Goal: Task Accomplishment & Management: Use online tool/utility

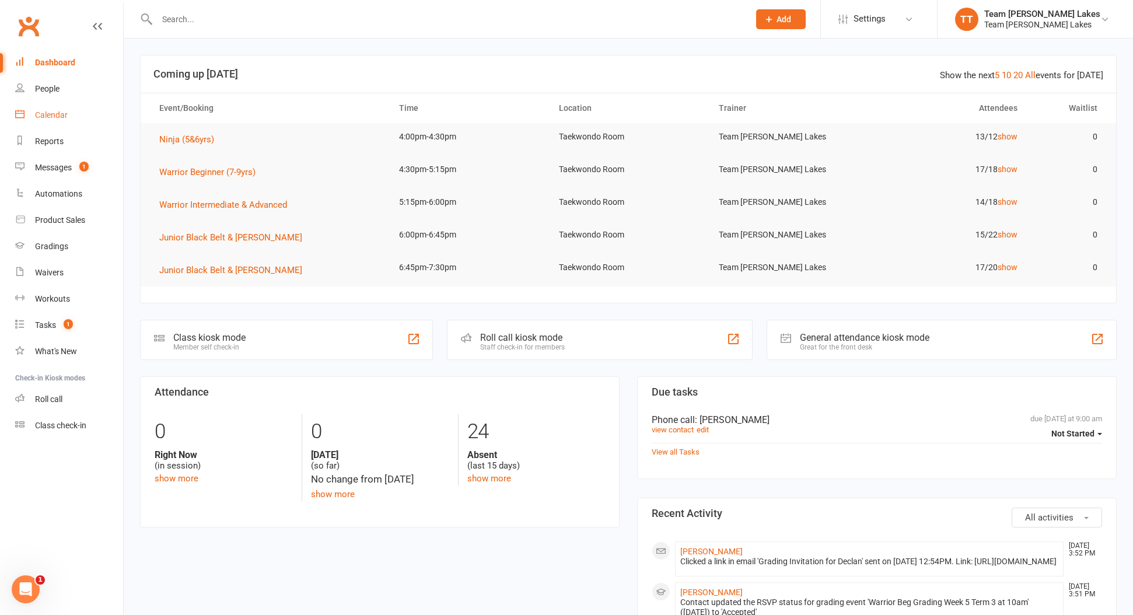
scroll to position [0, 1]
click at [48, 109] on link "Calendar" at bounding box center [69, 115] width 108 height 26
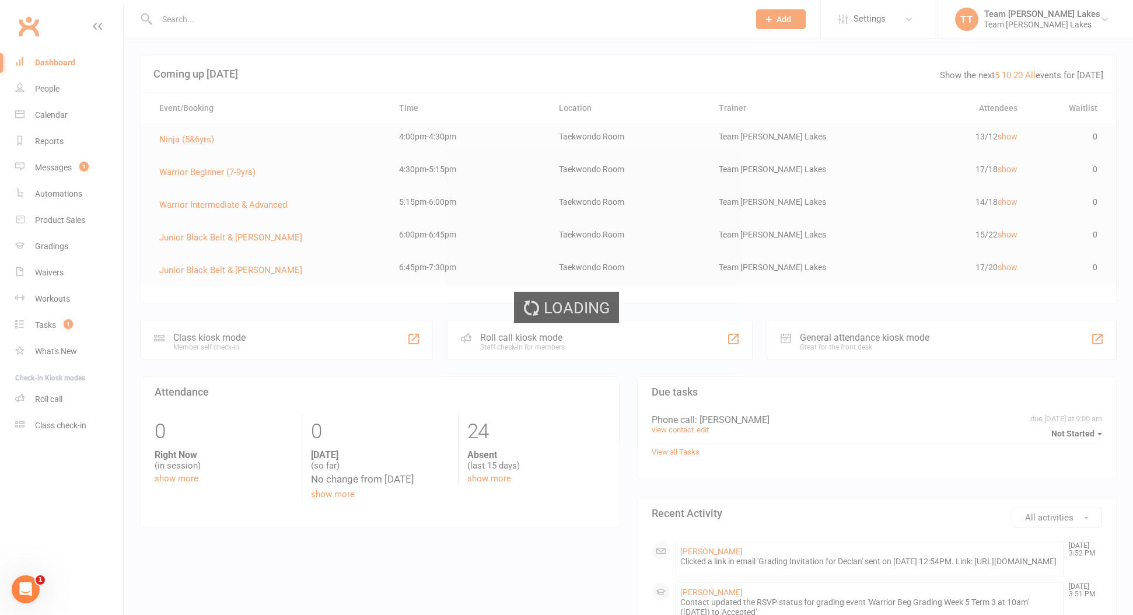
scroll to position [3, 0]
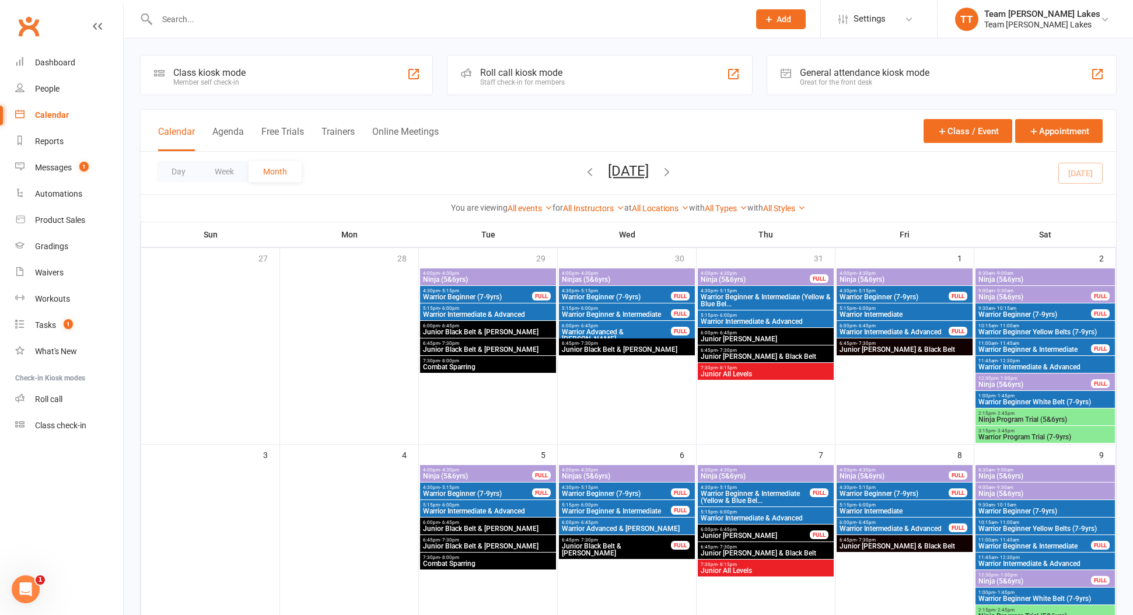
click at [597, 340] on div "6:45pm - 7:30pm Junior Black Belt & Cho Dan Bo" at bounding box center [627, 346] width 136 height 17
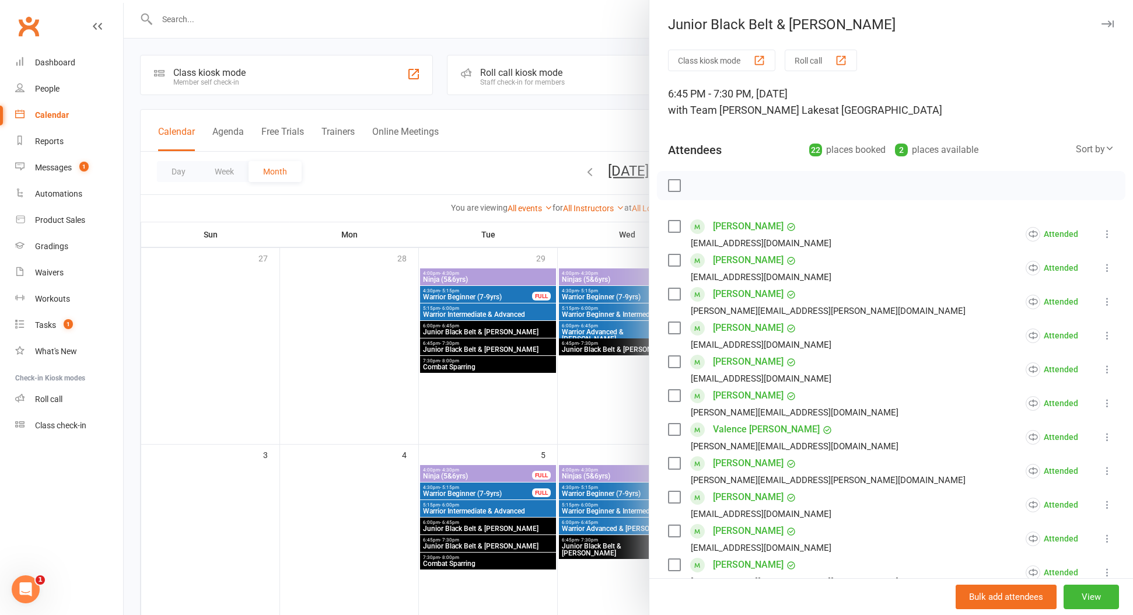
click at [454, 282] on div at bounding box center [628, 307] width 1009 height 615
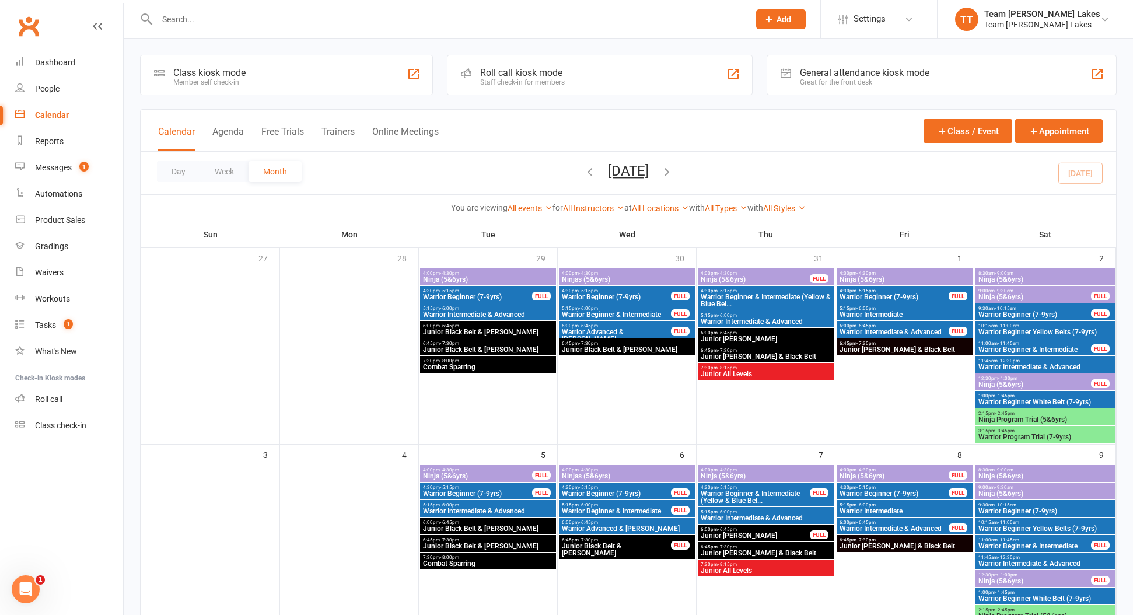
click at [454, 281] on span "Ninja (5&6yrs)" at bounding box center [487, 279] width 131 height 7
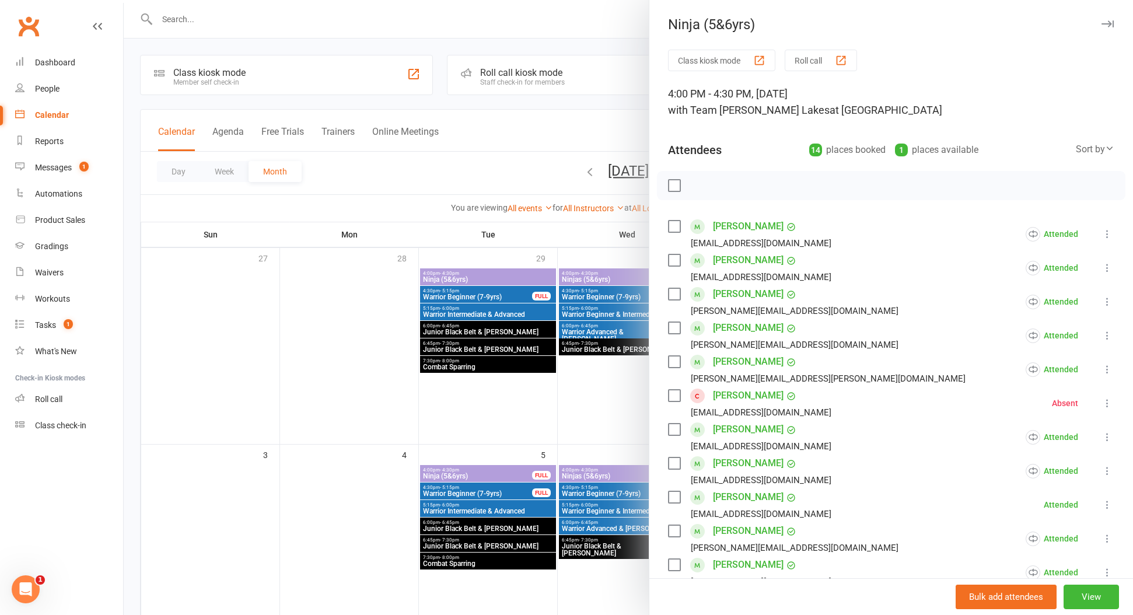
click at [796, 57] on button "Roll call" at bounding box center [821, 61] width 72 height 22
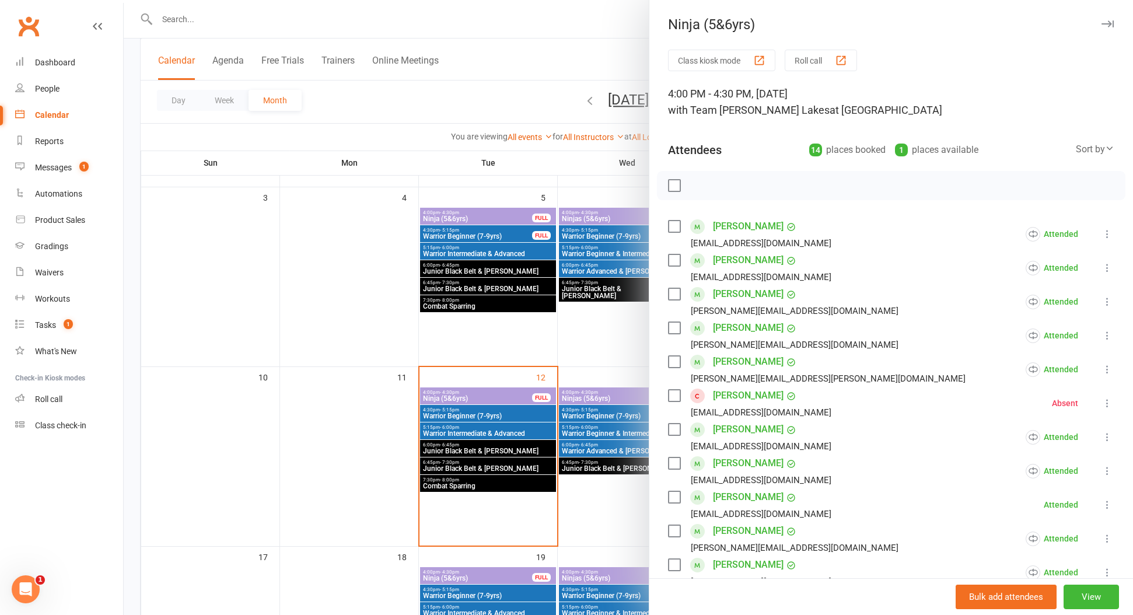
click at [447, 396] on div at bounding box center [628, 307] width 1009 height 615
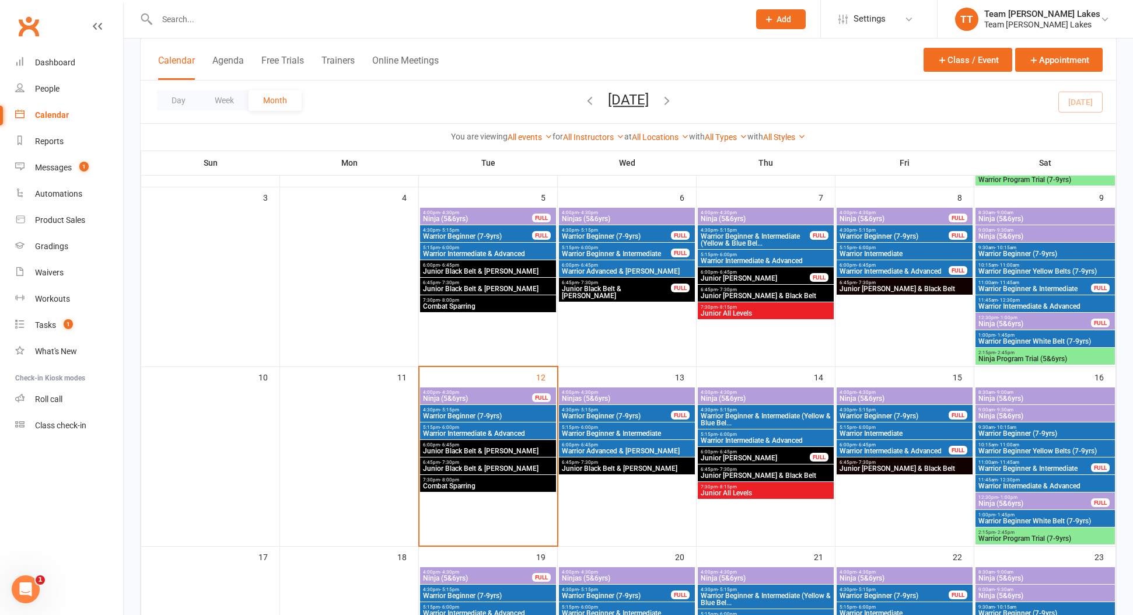
scroll to position [258, 0]
click at [447, 396] on span "Ninja (5&6yrs)" at bounding box center [477, 397] width 110 height 7
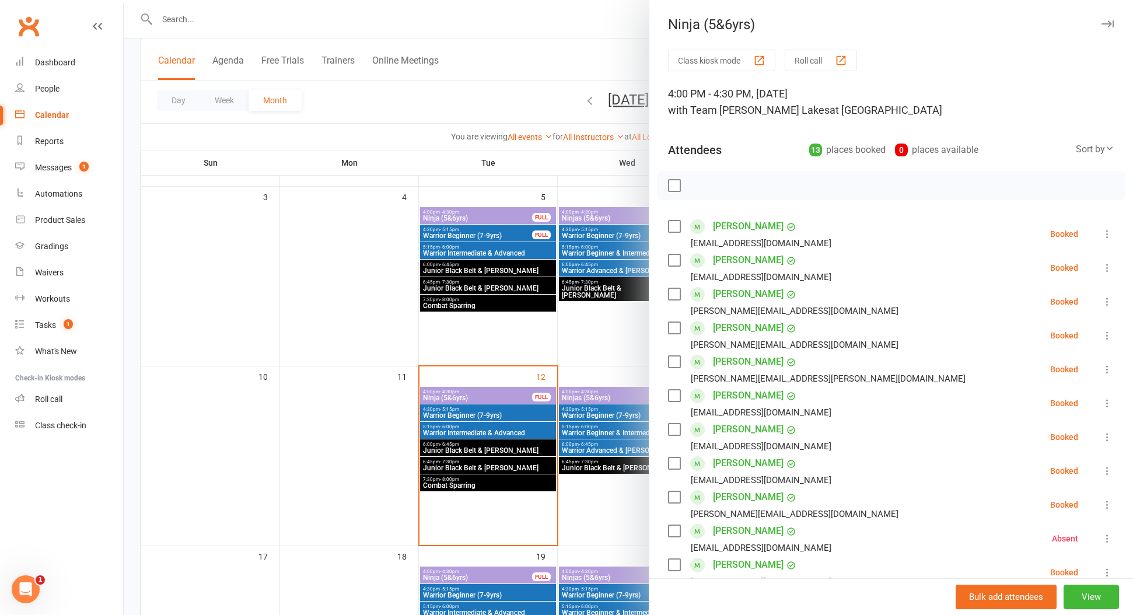
click at [796, 61] on button "Roll call" at bounding box center [821, 61] width 72 height 22
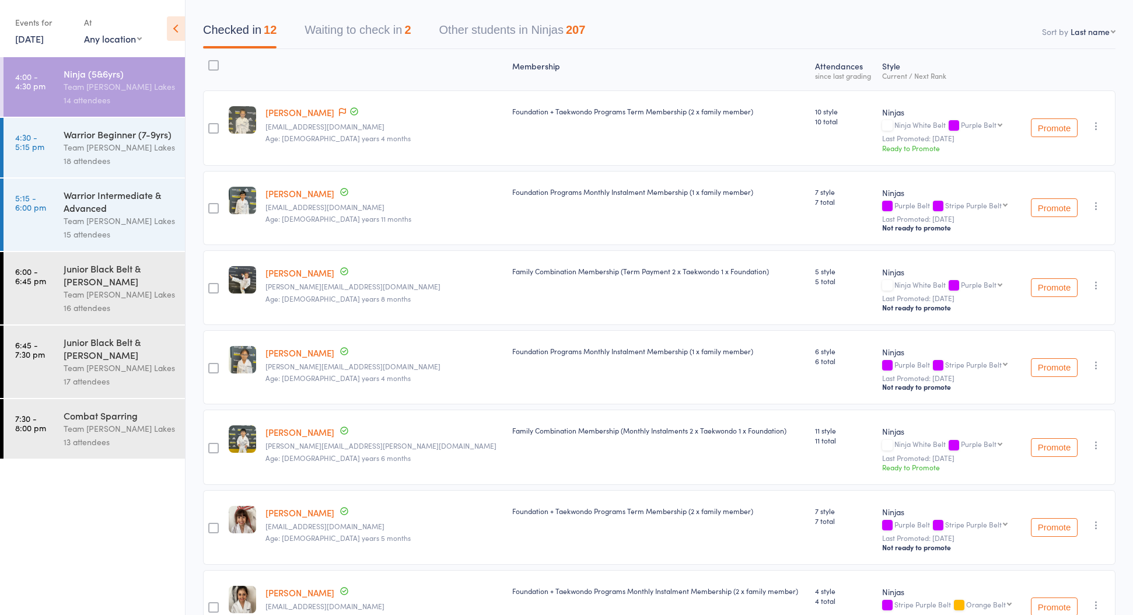
scroll to position [102, 0]
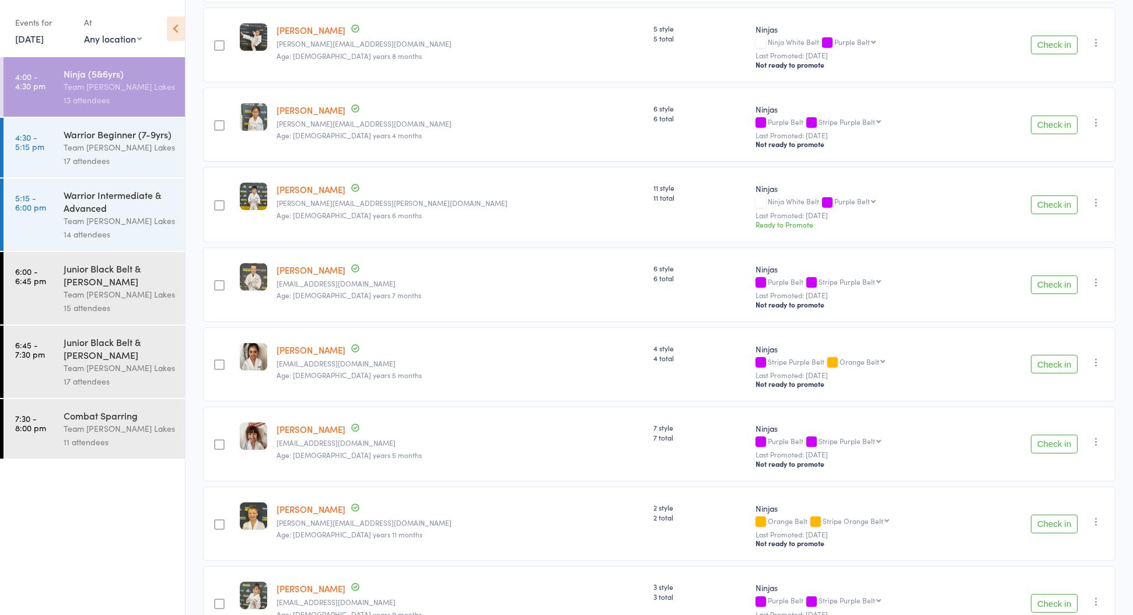
scroll to position [348, 0]
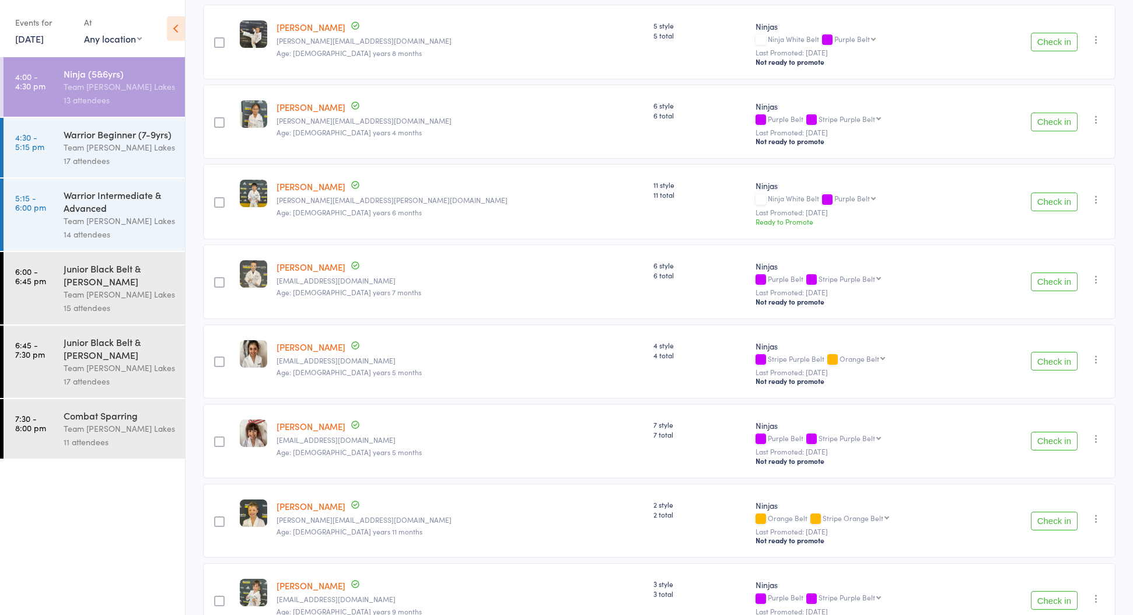
click at [1059, 288] on button "Check in" at bounding box center [1054, 281] width 47 height 19
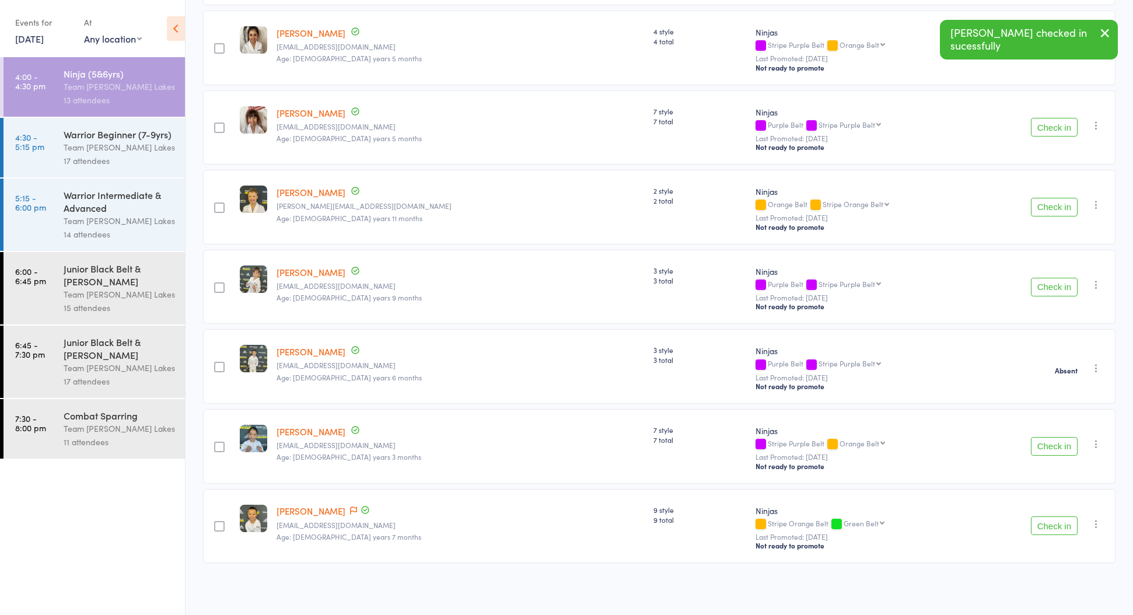
scroll to position [585, 0]
click at [1044, 528] on button "Check in" at bounding box center [1054, 525] width 47 height 19
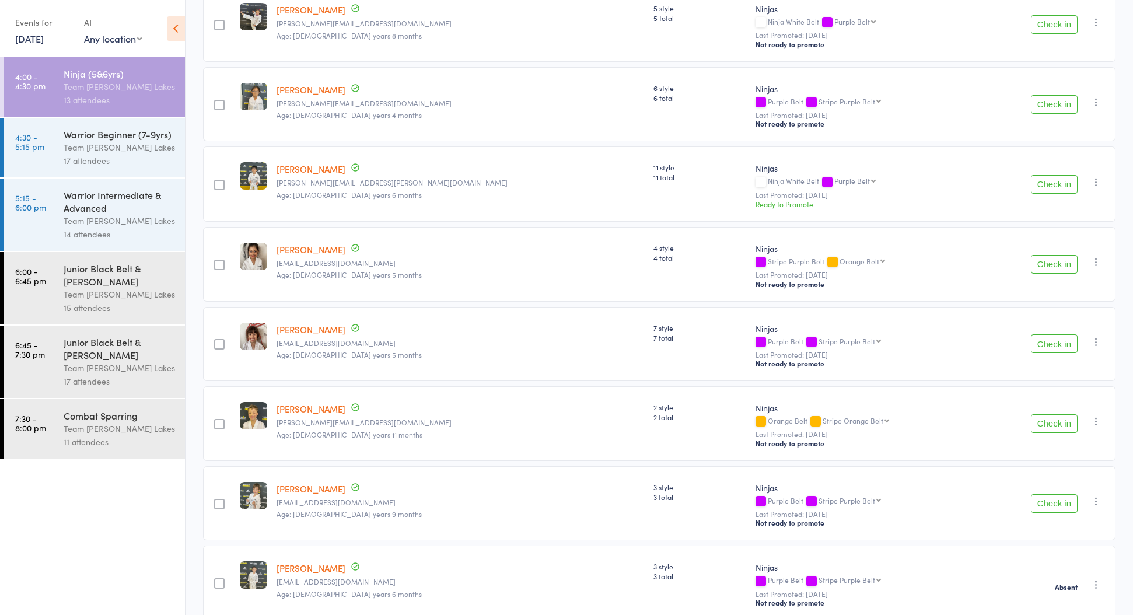
scroll to position [365, 0]
click at [1035, 270] on button "Check in" at bounding box center [1054, 265] width 47 height 19
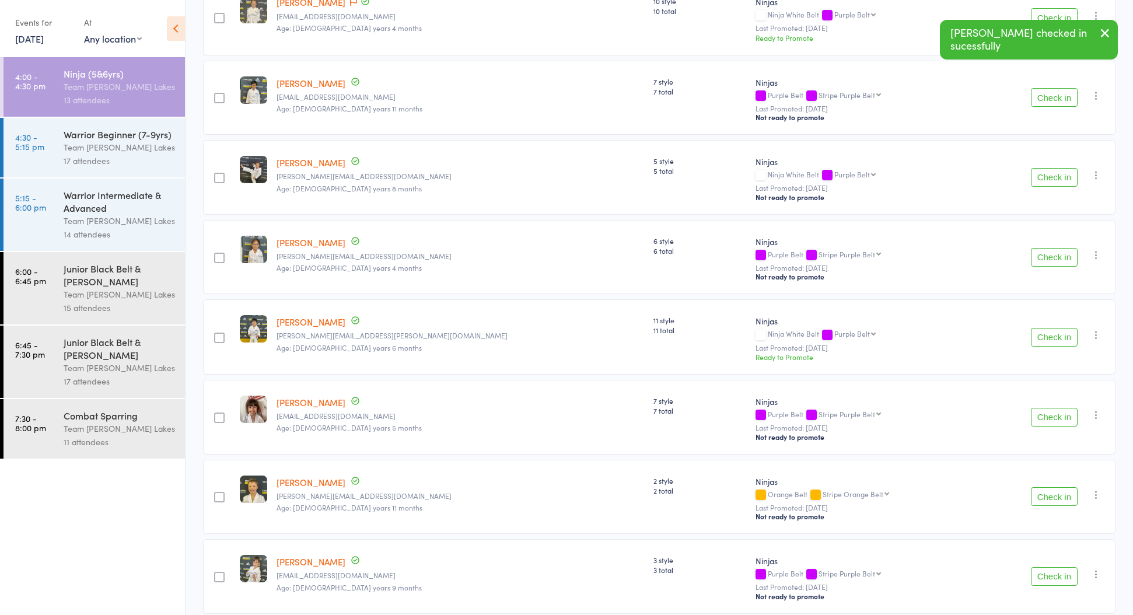
scroll to position [206, 0]
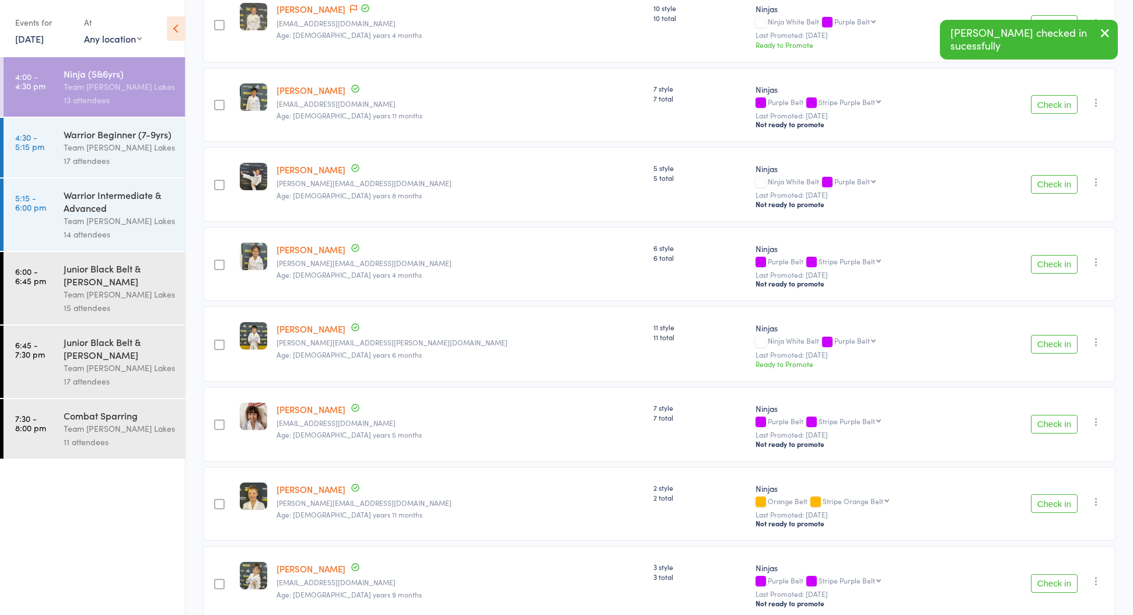
click at [1047, 188] on button "Check in" at bounding box center [1054, 184] width 47 height 19
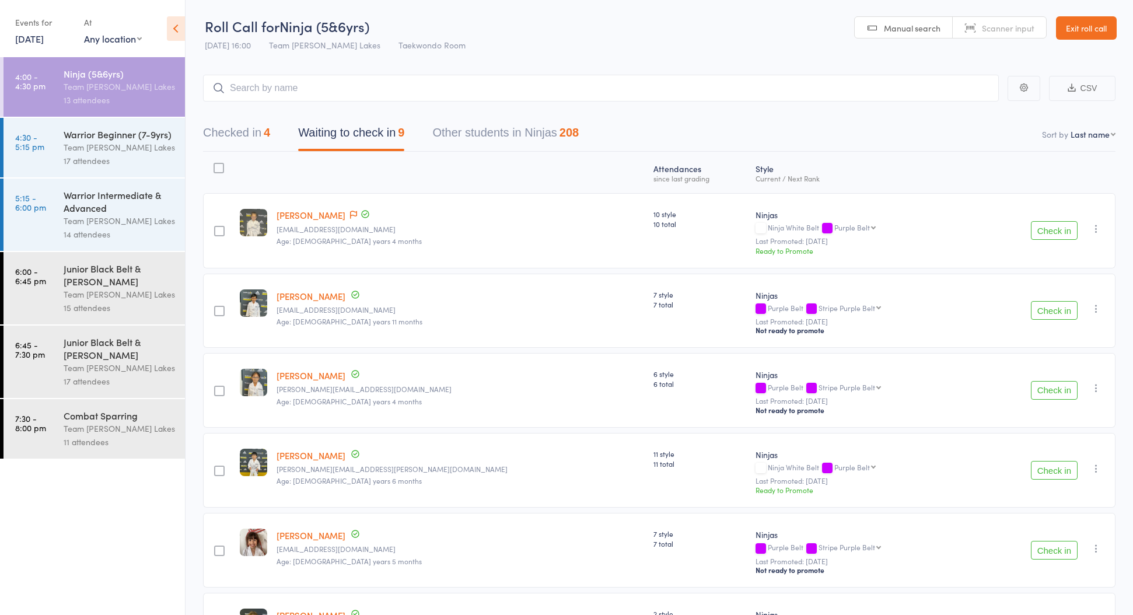
scroll to position [0, 0]
click at [250, 136] on button "Checked in 4" at bounding box center [236, 135] width 67 height 31
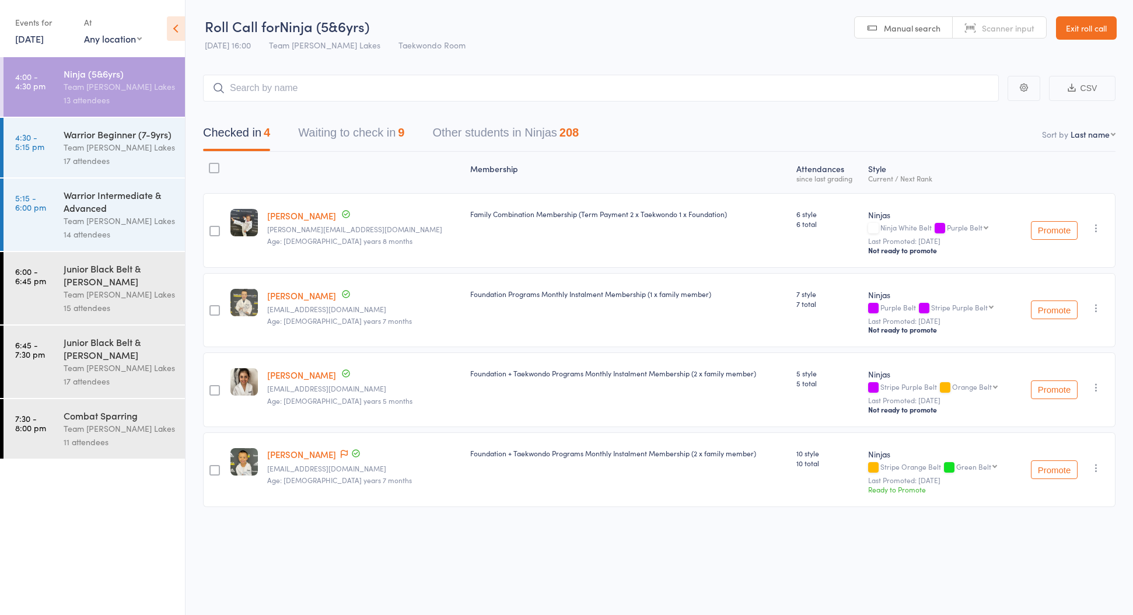
click at [286, 216] on link "[PERSON_NAME]" at bounding box center [301, 215] width 69 height 12
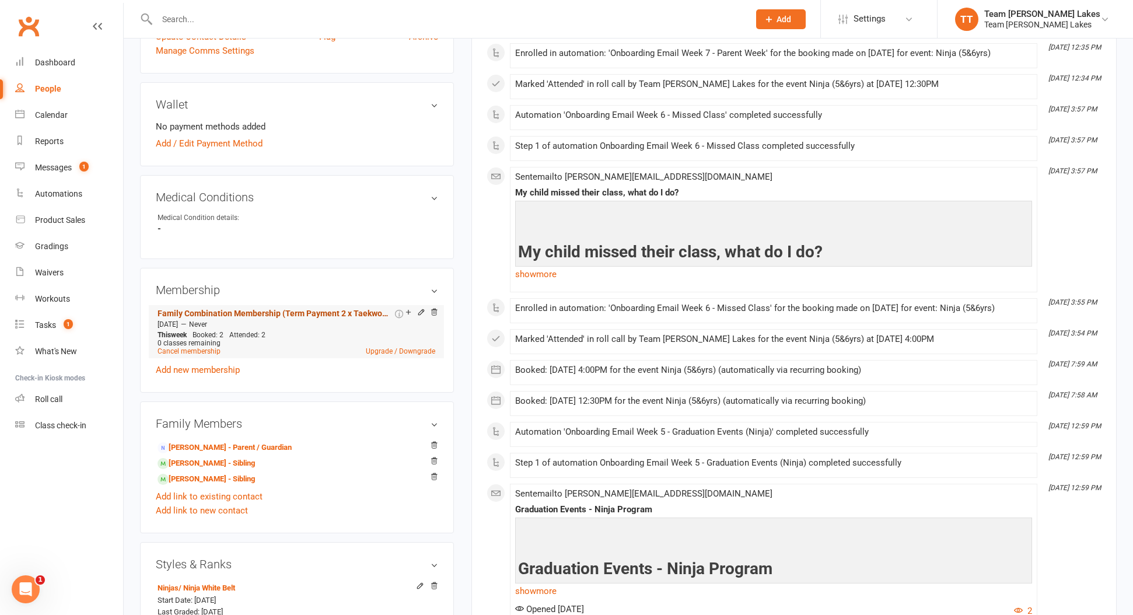
scroll to position [510, 0]
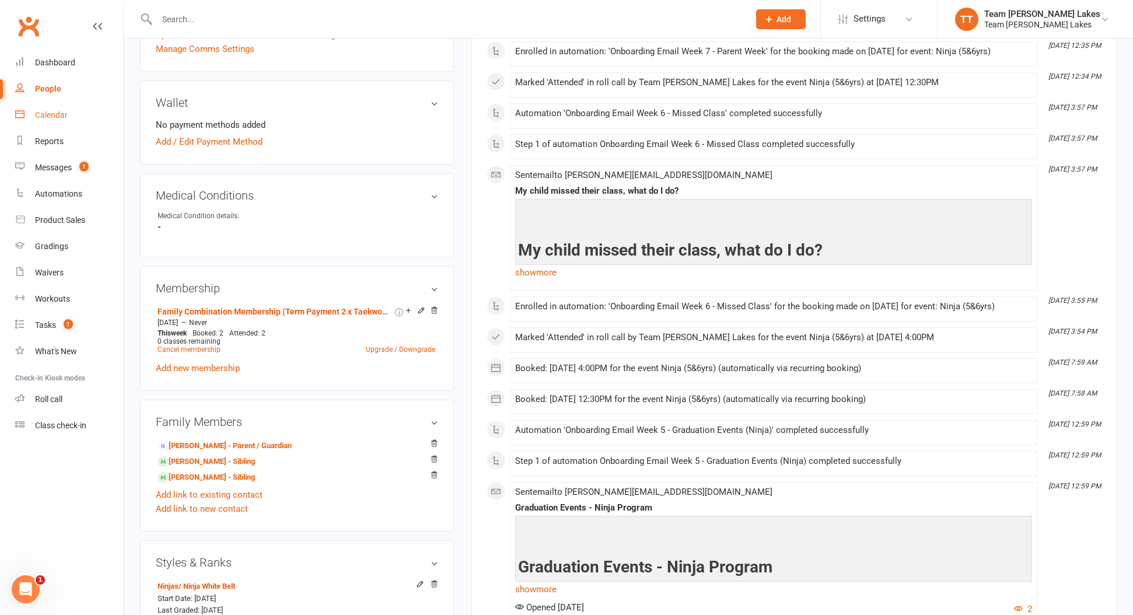
click at [44, 113] on div "Calendar" at bounding box center [51, 114] width 33 height 9
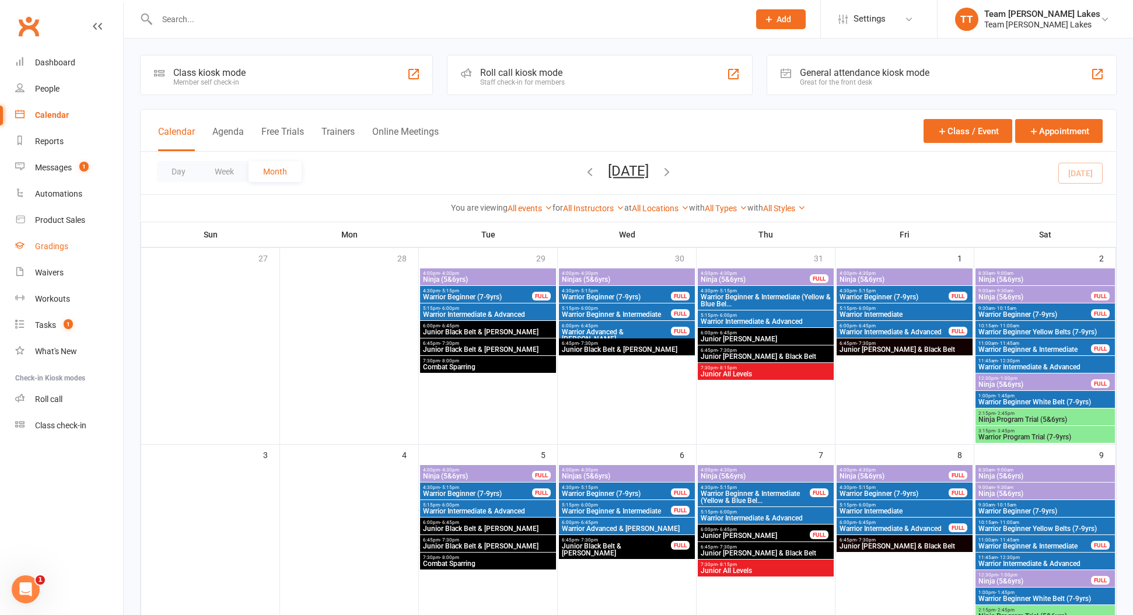
click at [47, 244] on div "Gradings" at bounding box center [51, 246] width 33 height 9
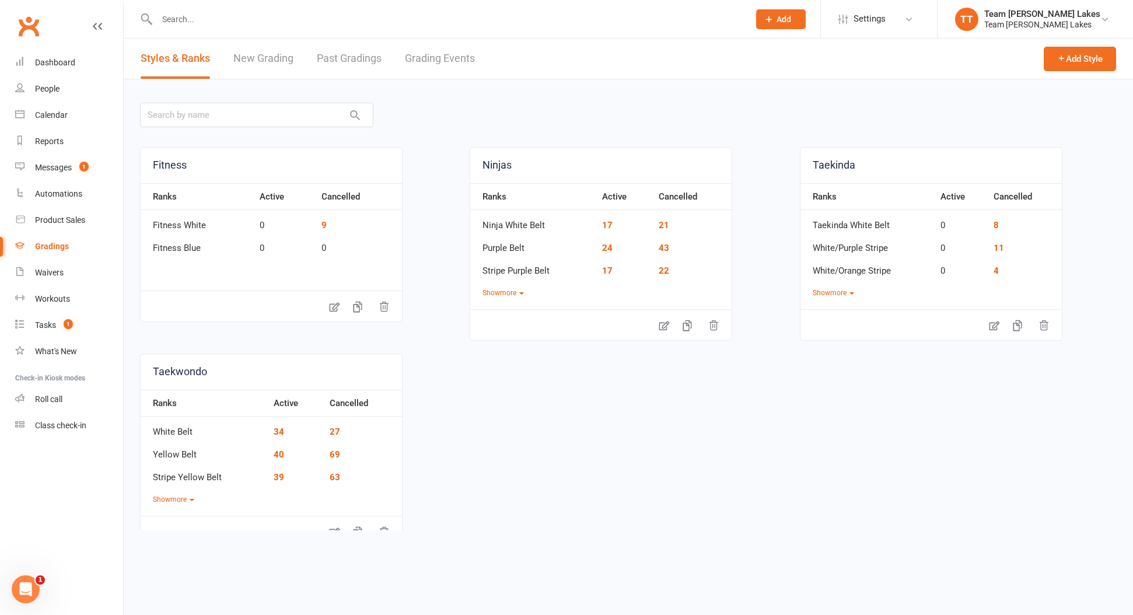
click at [276, 56] on link "New Grading" at bounding box center [263, 59] width 60 height 40
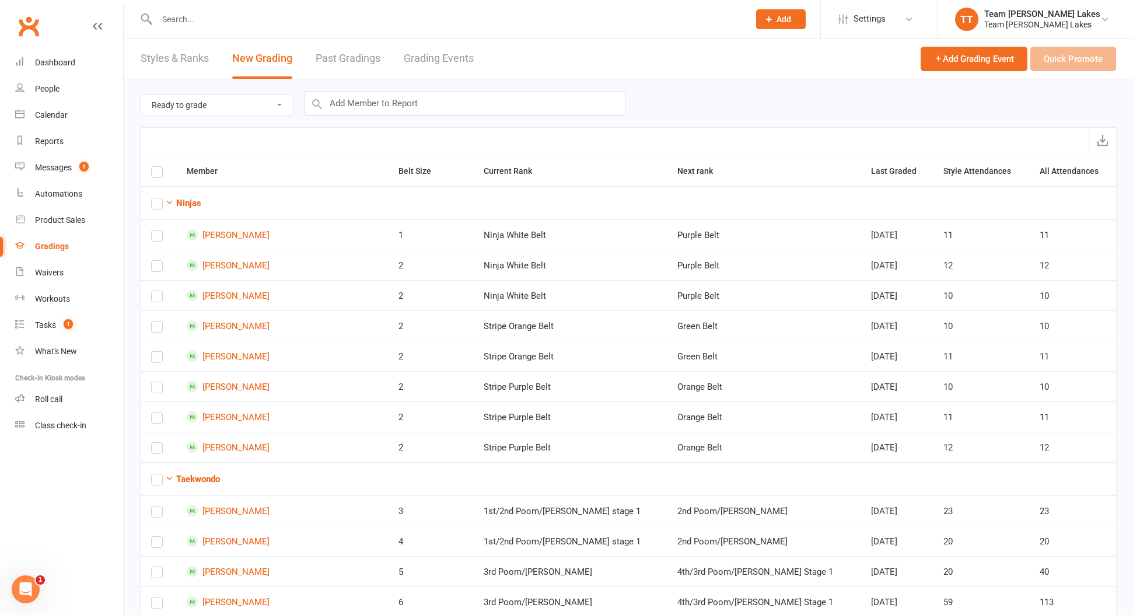
click at [435, 64] on link "Grading Events" at bounding box center [439, 59] width 70 height 40
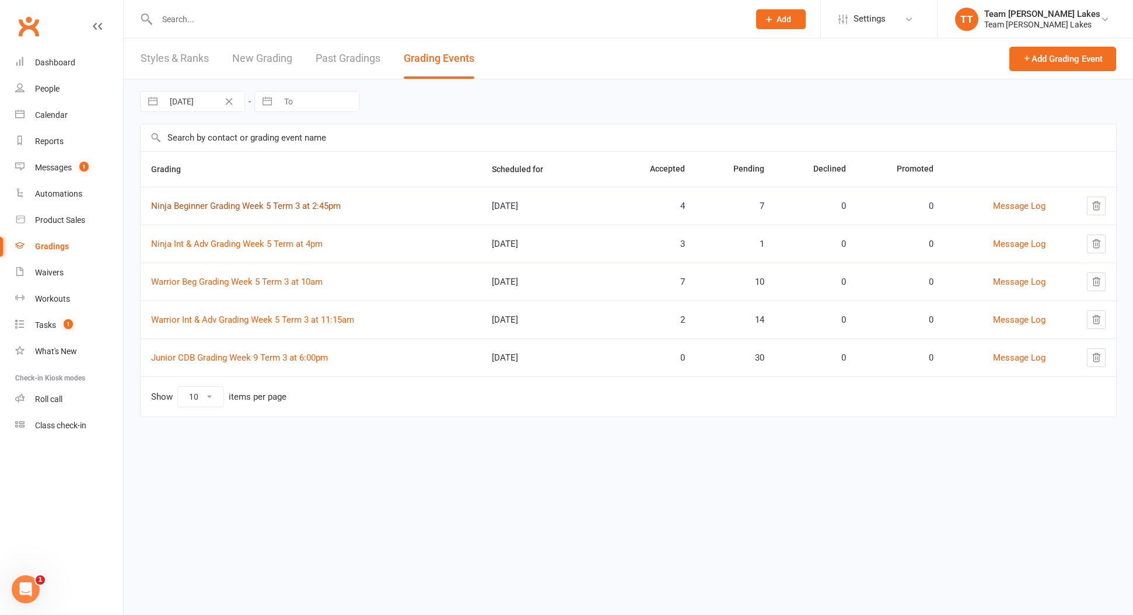
click at [286, 208] on link "Ninja Beginner Grading Week 5 Term 3 at 2:45pm" at bounding box center [246, 206] width 190 height 11
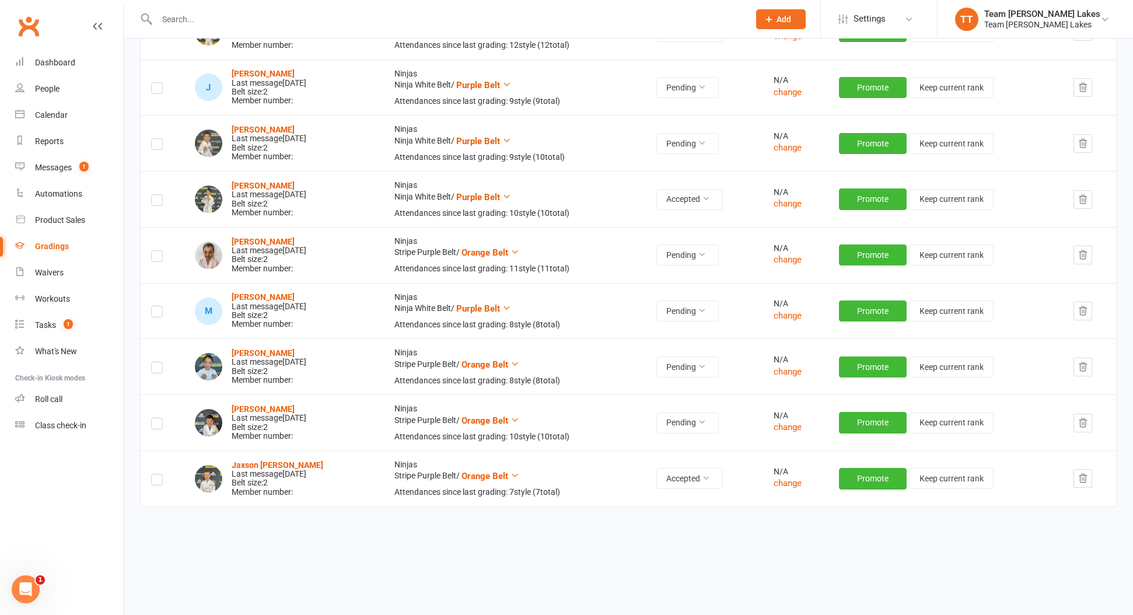
scroll to position [376, 0]
click at [706, 362] on icon at bounding box center [702, 366] width 8 height 8
drag, startPoint x: 651, startPoint y: 385, endPoint x: 658, endPoint y: 389, distance: 7.3
click at [652, 385] on link "Accepted" at bounding box center [669, 387] width 116 height 23
click at [51, 114] on div "Calendar" at bounding box center [51, 114] width 33 height 9
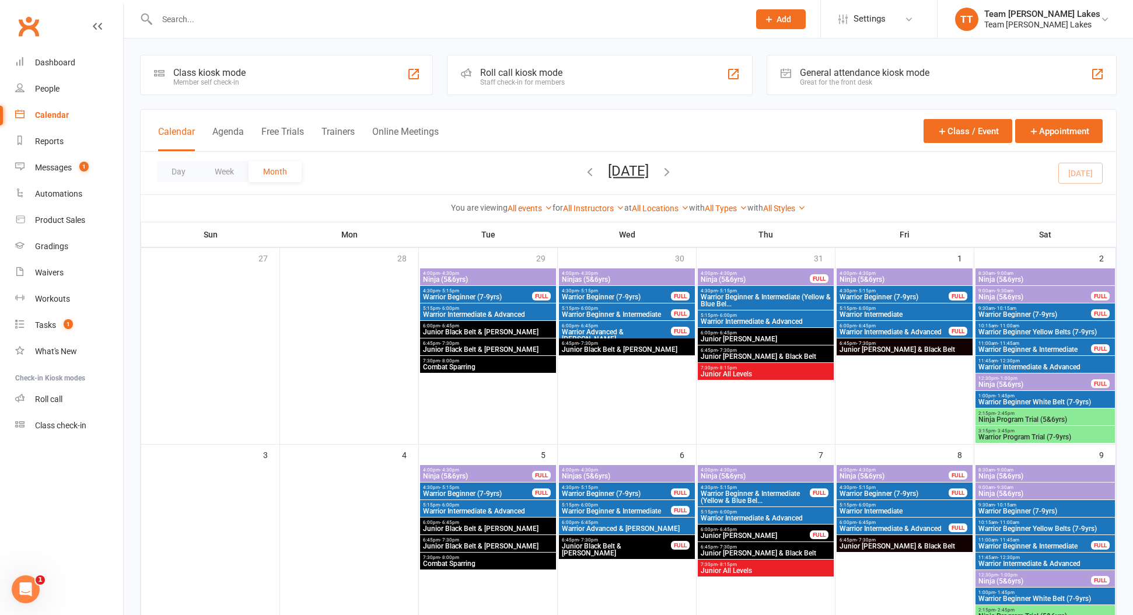
click at [435, 424] on div at bounding box center [488, 355] width 136 height 175
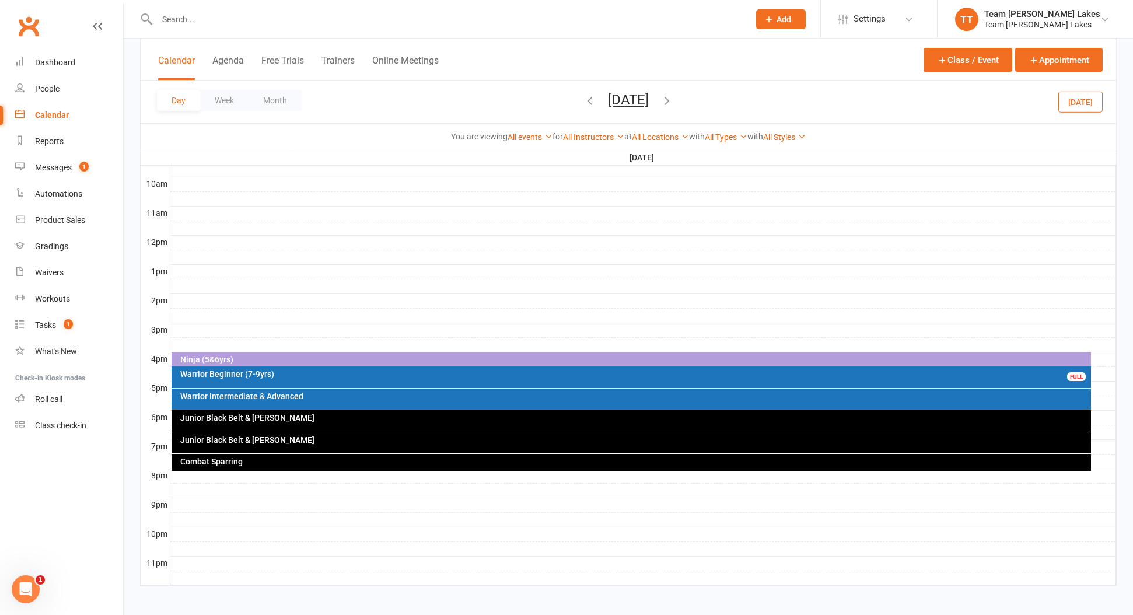
scroll to position [352, 0]
drag, startPoint x: 281, startPoint y: 103, endPoint x: 302, endPoint y: 153, distance: 54.4
click at [281, 103] on button "Month" at bounding box center [275, 100] width 53 height 21
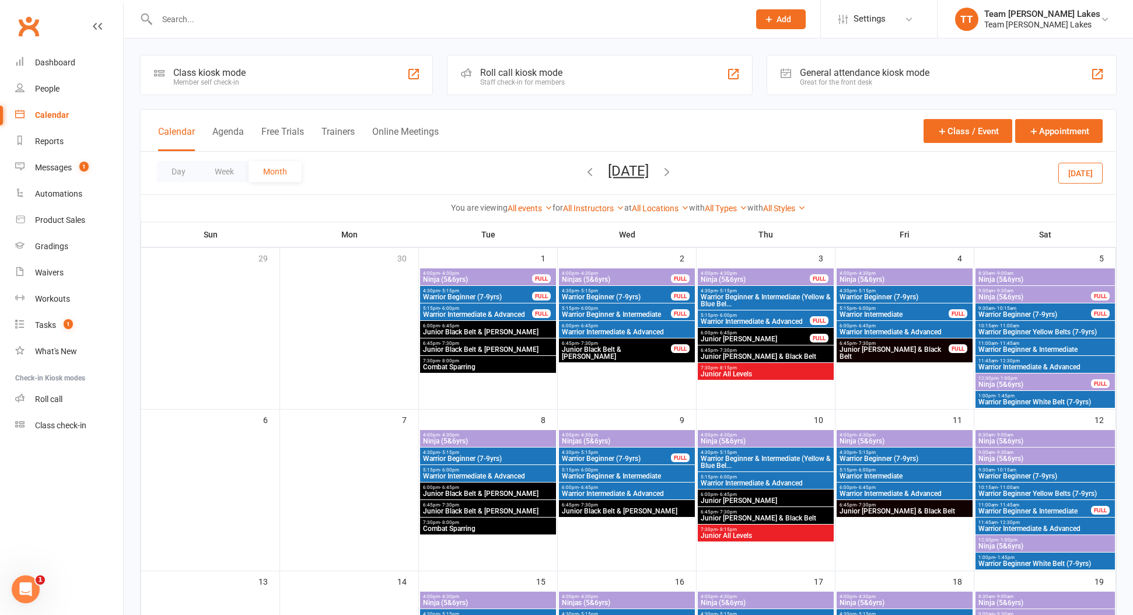
scroll to position [0, 0]
click at [60, 114] on div "Calendar" at bounding box center [52, 114] width 34 height 9
click at [673, 170] on icon "button" at bounding box center [666, 171] width 13 height 13
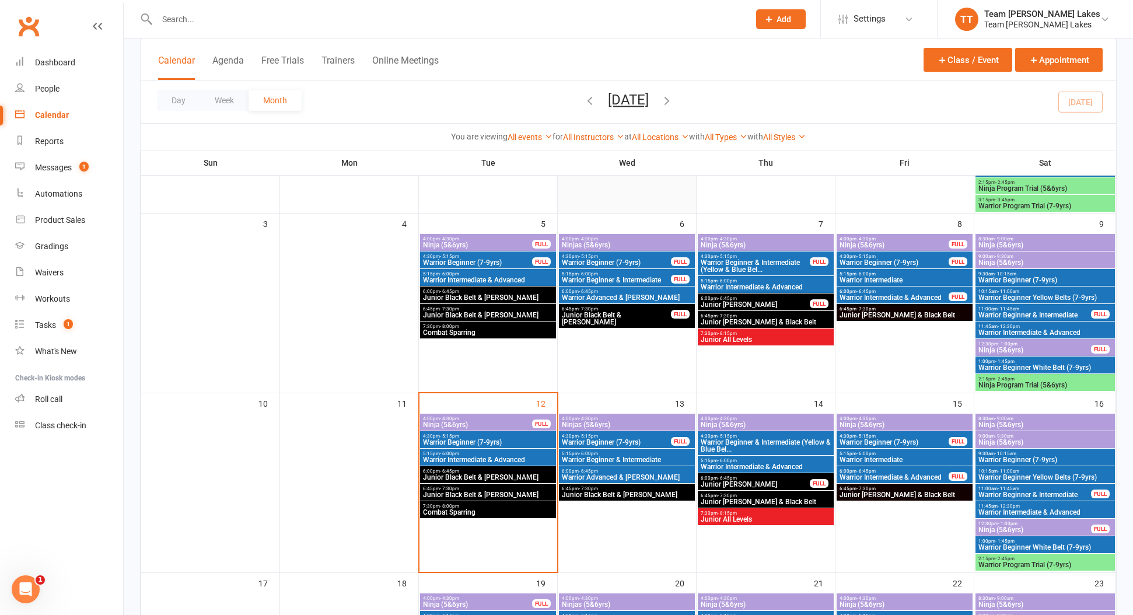
scroll to position [253, 0]
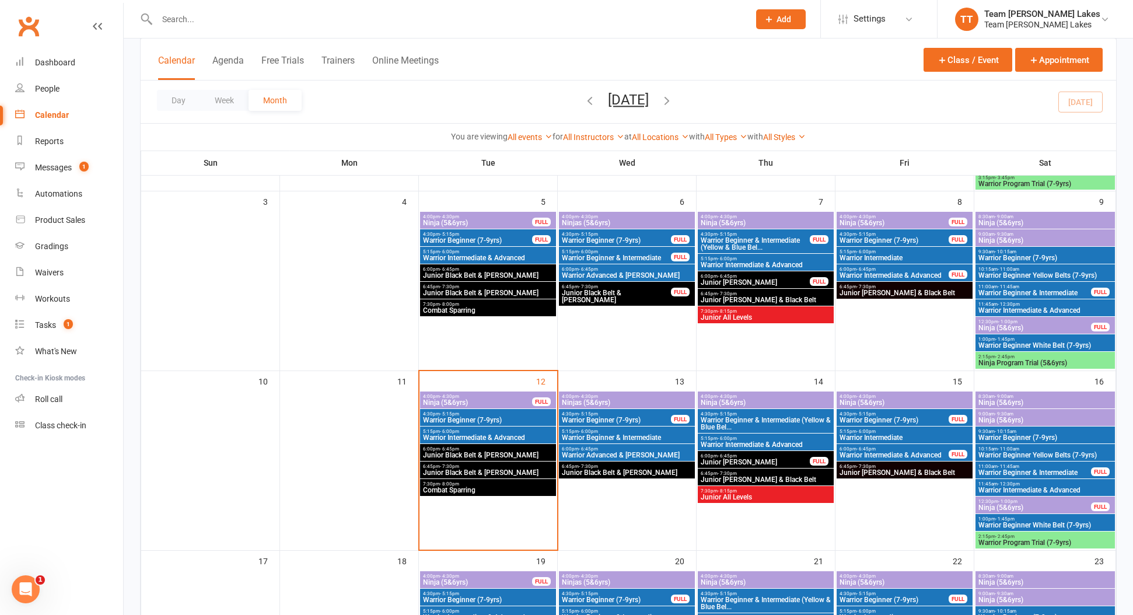
click at [447, 402] on span "Ninja (5&6yrs)" at bounding box center [477, 402] width 110 height 7
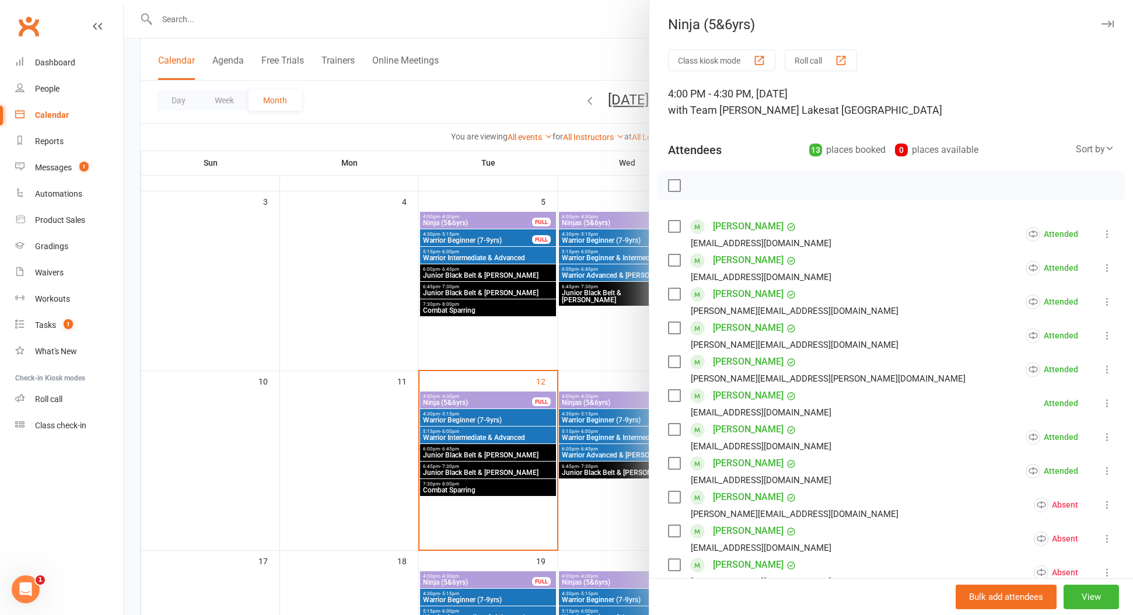
scroll to position [0, 0]
click at [806, 66] on button "Roll call" at bounding box center [821, 61] width 72 height 22
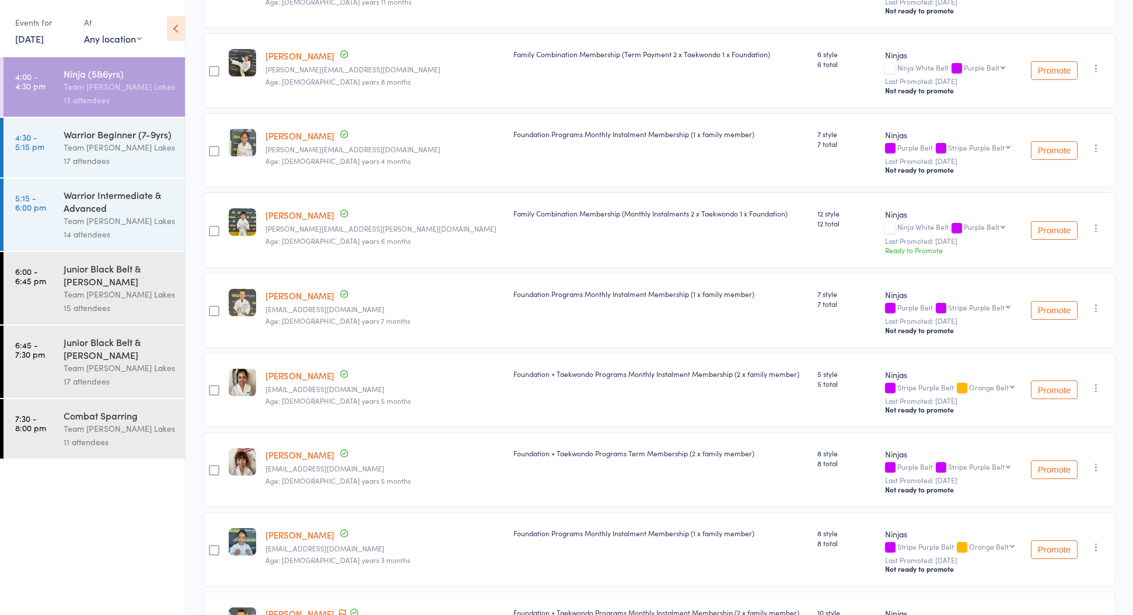
scroll to position [319, 0]
click at [289, 60] on link "[PERSON_NAME]" at bounding box center [299, 57] width 69 height 12
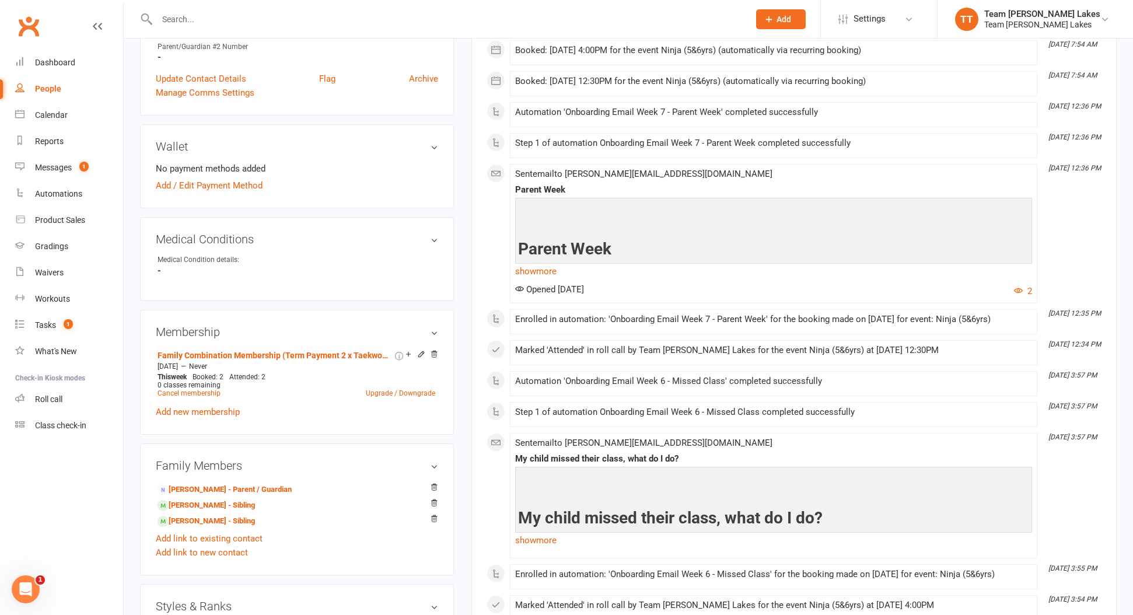
scroll to position [468, 0]
drag, startPoint x: 45, startPoint y: 121, endPoint x: 186, endPoint y: 92, distance: 144.2
click at [45, 121] on link "Calendar" at bounding box center [69, 115] width 108 height 26
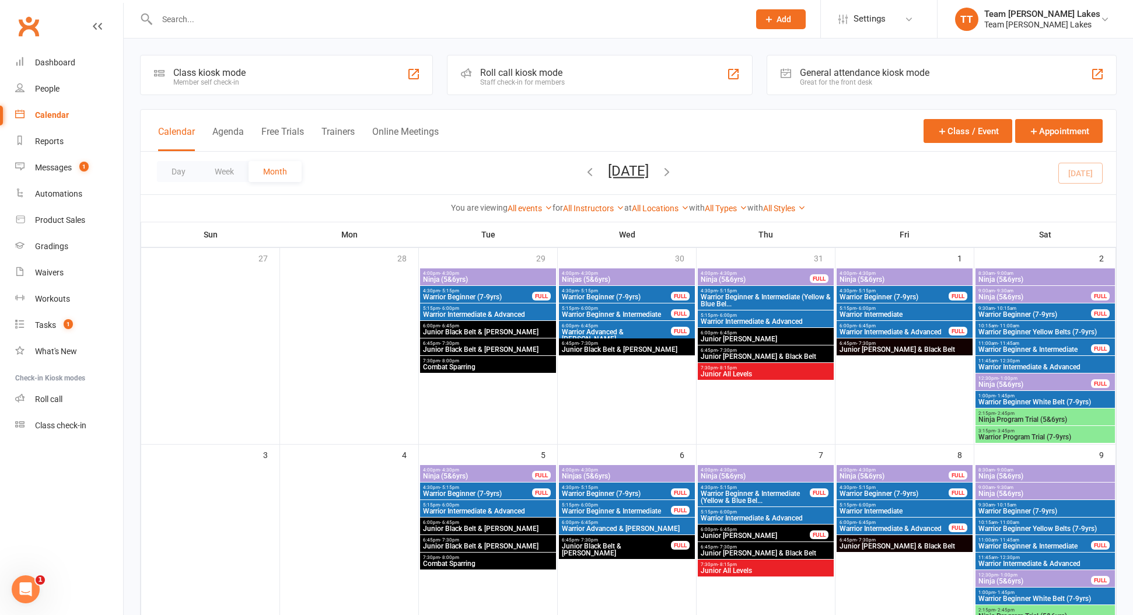
click at [196, 25] on input "text" at bounding box center [446, 19] width 587 height 16
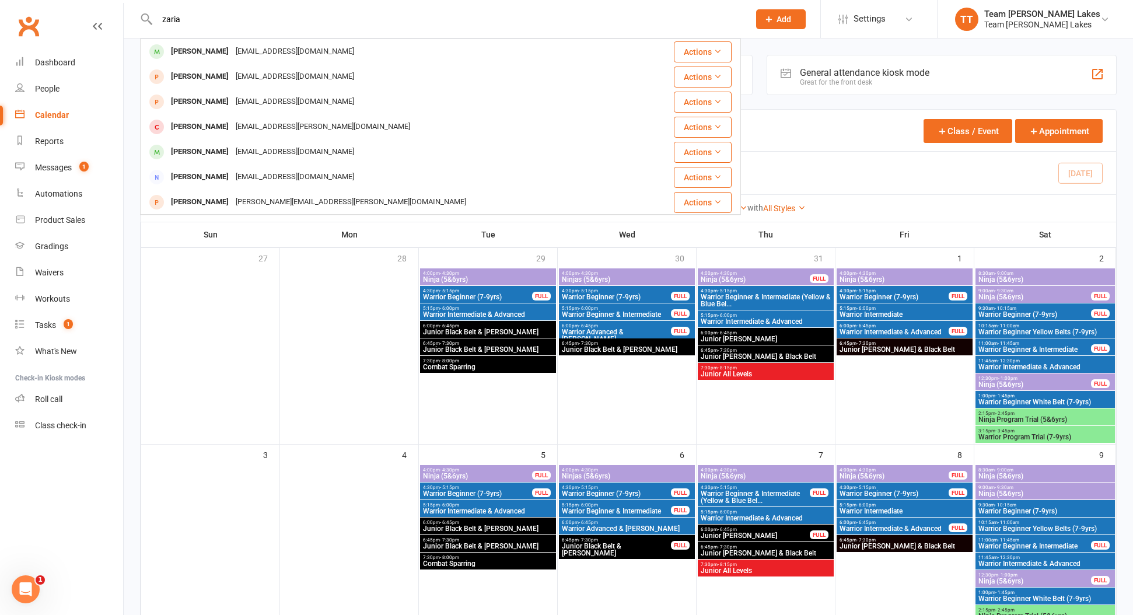
type input "Zaria"
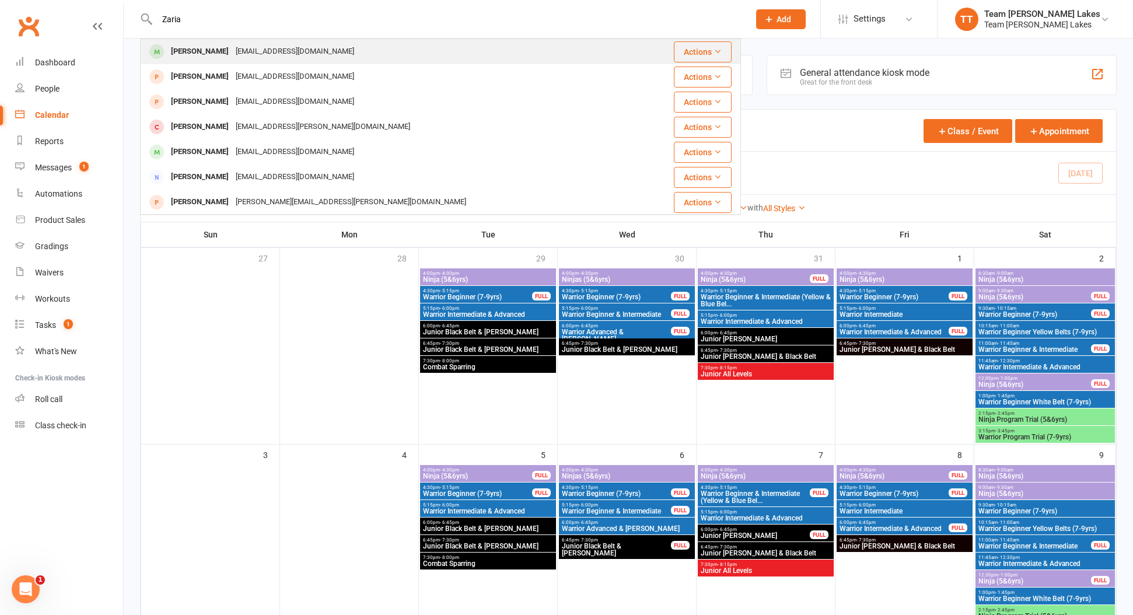
drag, startPoint x: 196, startPoint y: 25, endPoint x: 218, endPoint y: 53, distance: 35.7
click at [232, 53] on div "asurace@outlook.com" at bounding box center [294, 51] width 125 height 17
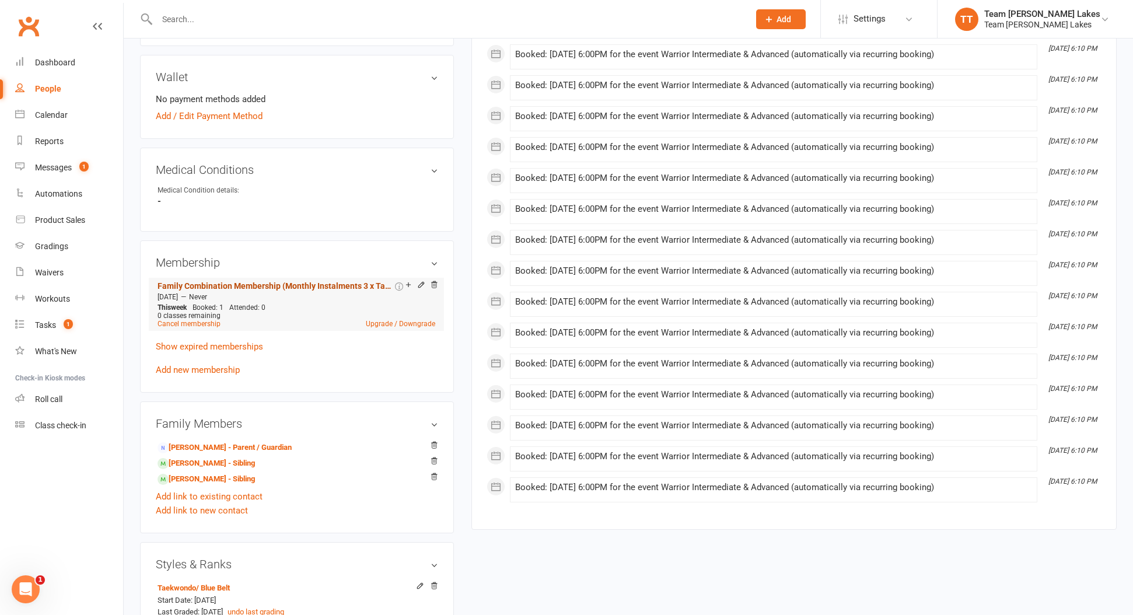
scroll to position [540, 0]
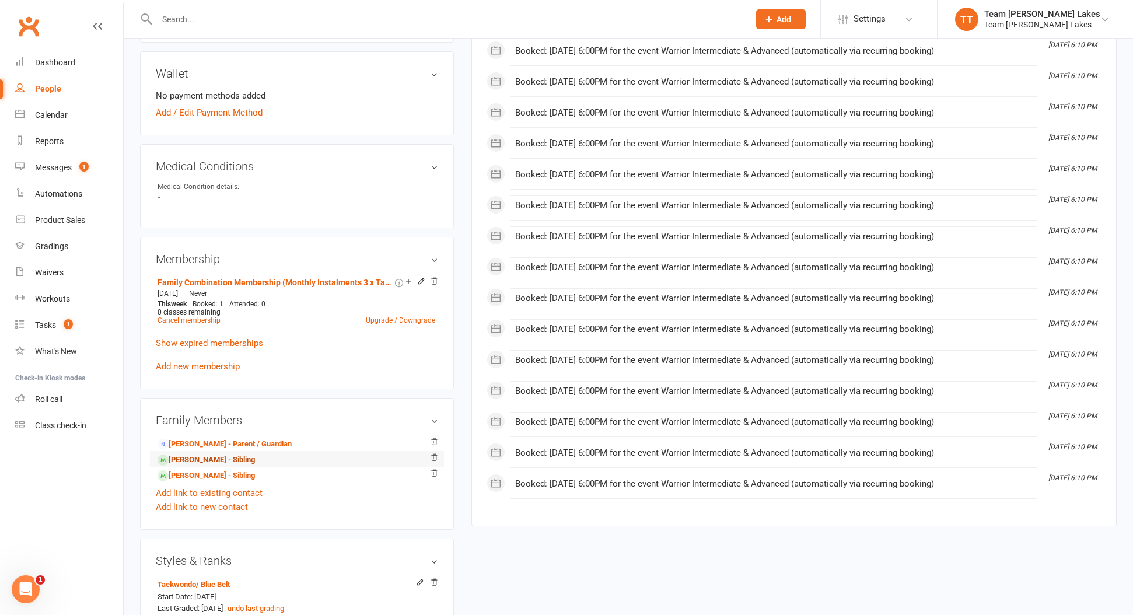
click at [198, 456] on link "Orlando Gulizia - Sibling" at bounding box center [206, 460] width 97 height 12
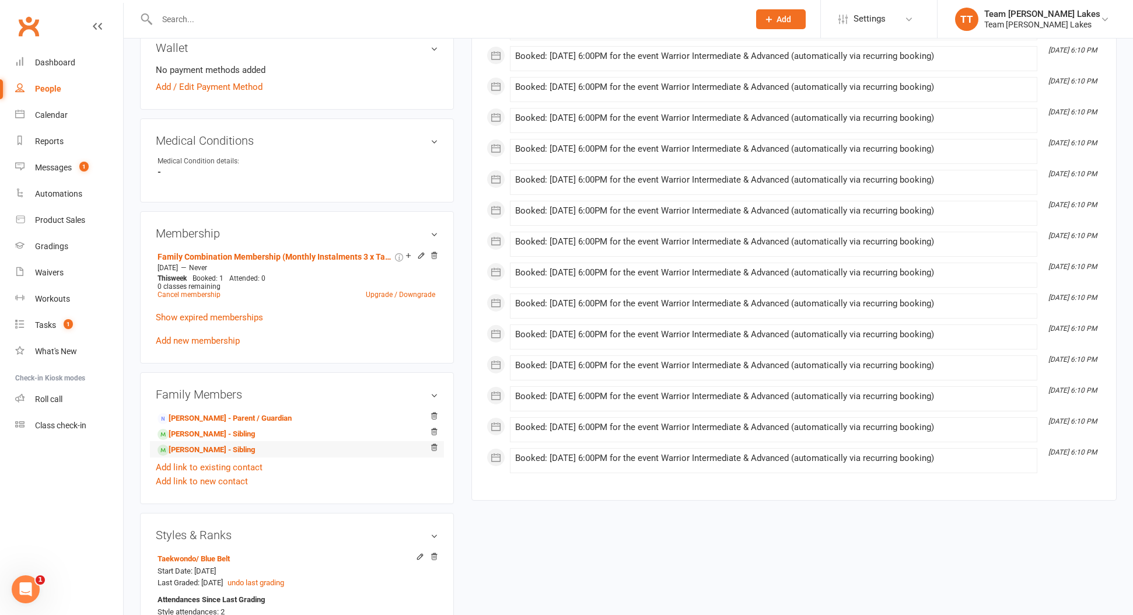
scroll to position [566, 0]
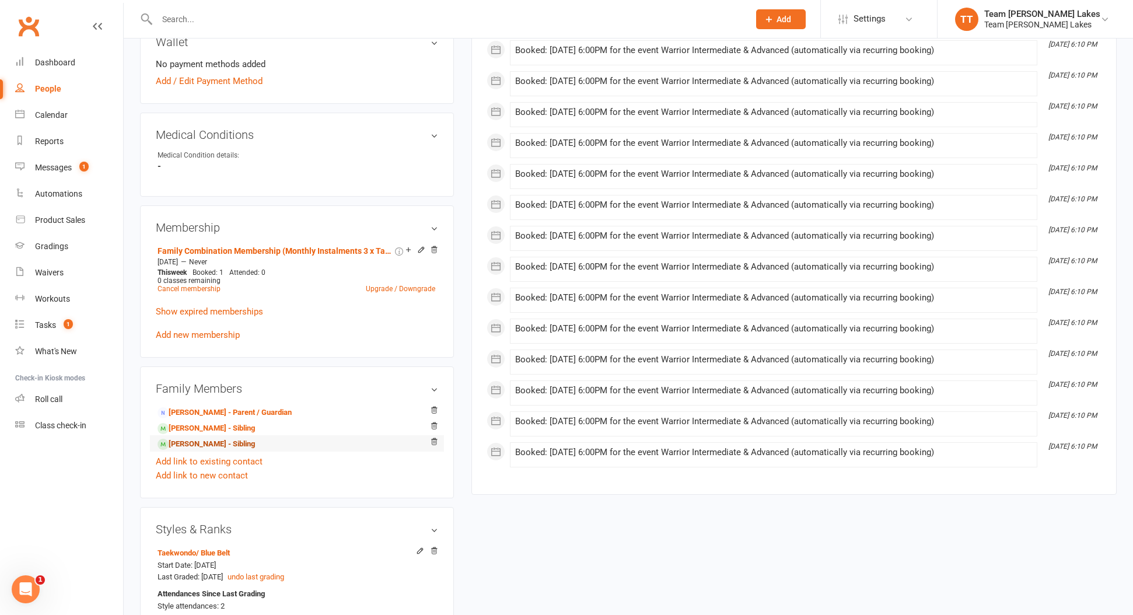
click at [193, 445] on link "Aurora Gulizia - Sibling" at bounding box center [206, 444] width 97 height 12
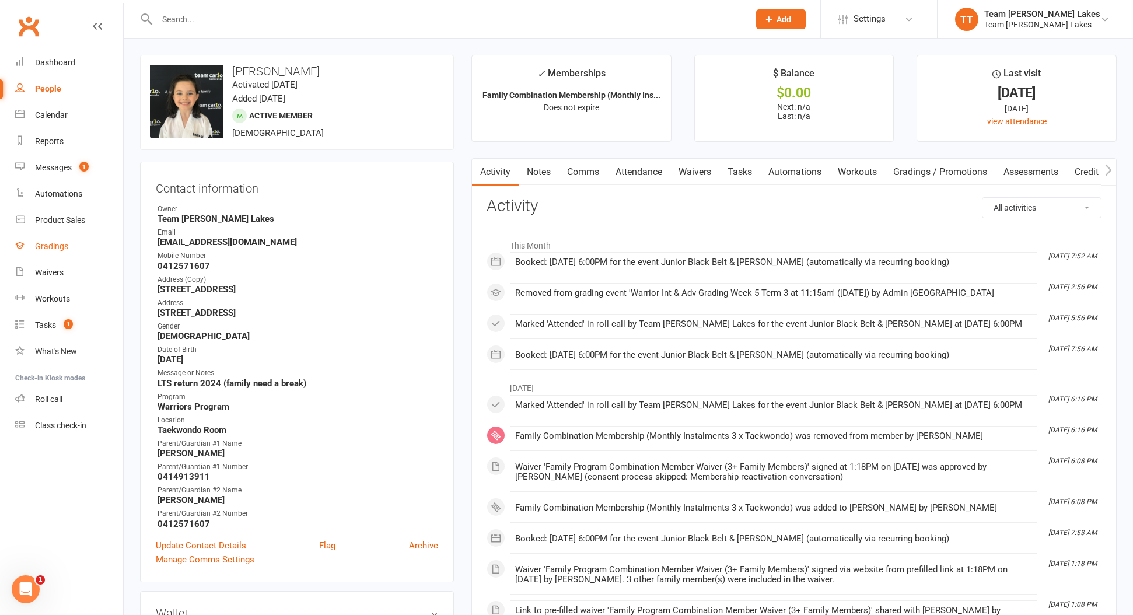
click at [58, 247] on div "Gradings" at bounding box center [51, 246] width 33 height 9
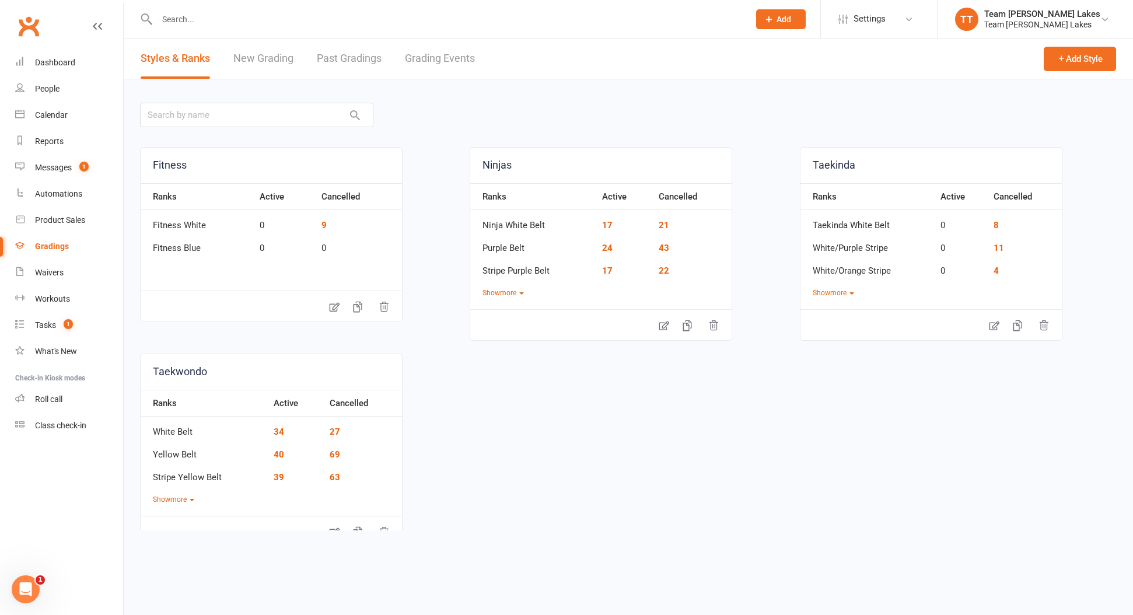
click at [437, 57] on link "Grading Events" at bounding box center [440, 59] width 70 height 40
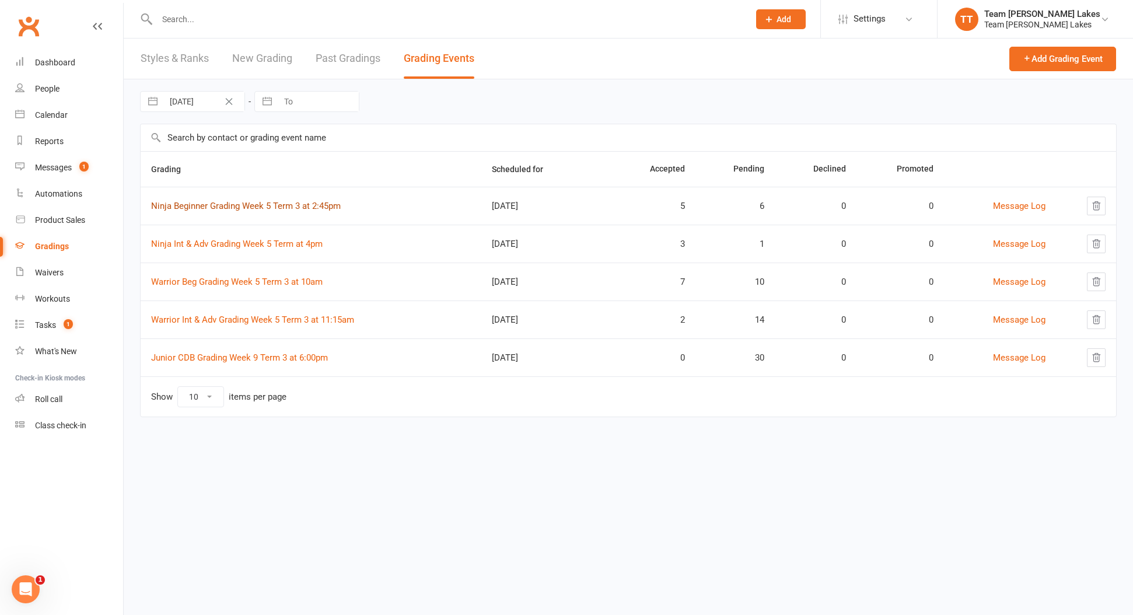
click at [241, 204] on link "Ninja Beginner Grading Week 5 Term 3 at 2:45pm" at bounding box center [246, 206] width 190 height 11
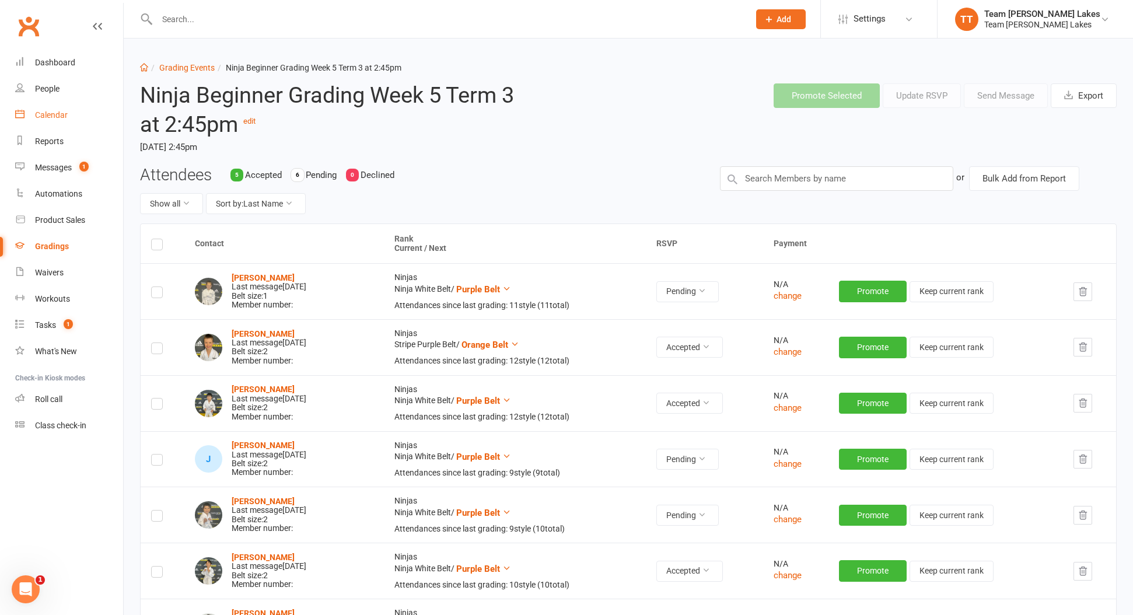
click at [48, 116] on div "Calendar" at bounding box center [51, 114] width 33 height 9
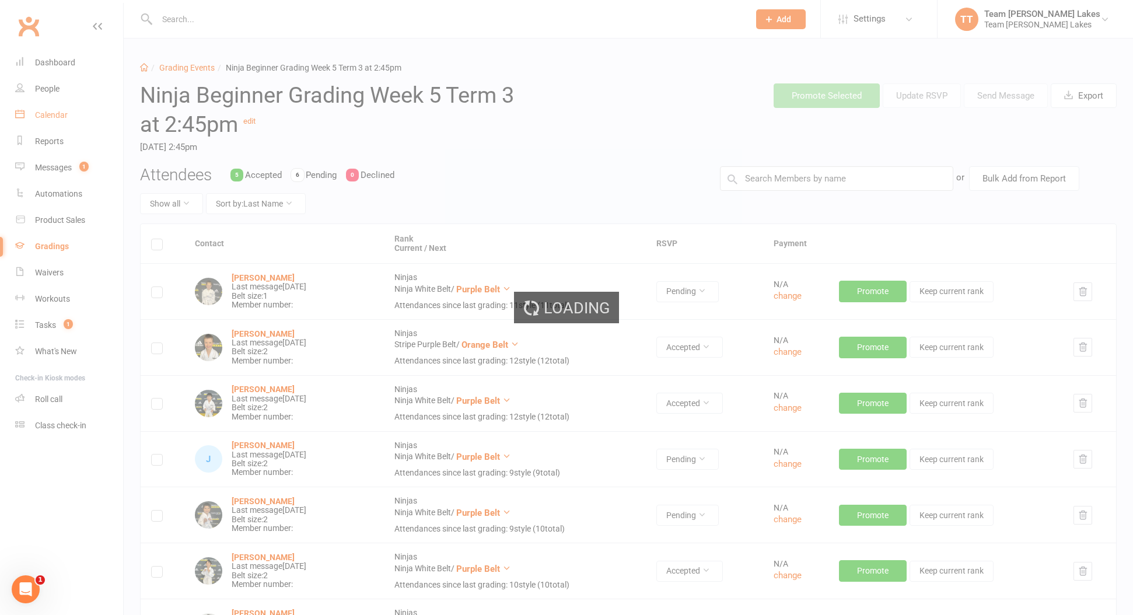
scroll to position [1, 0]
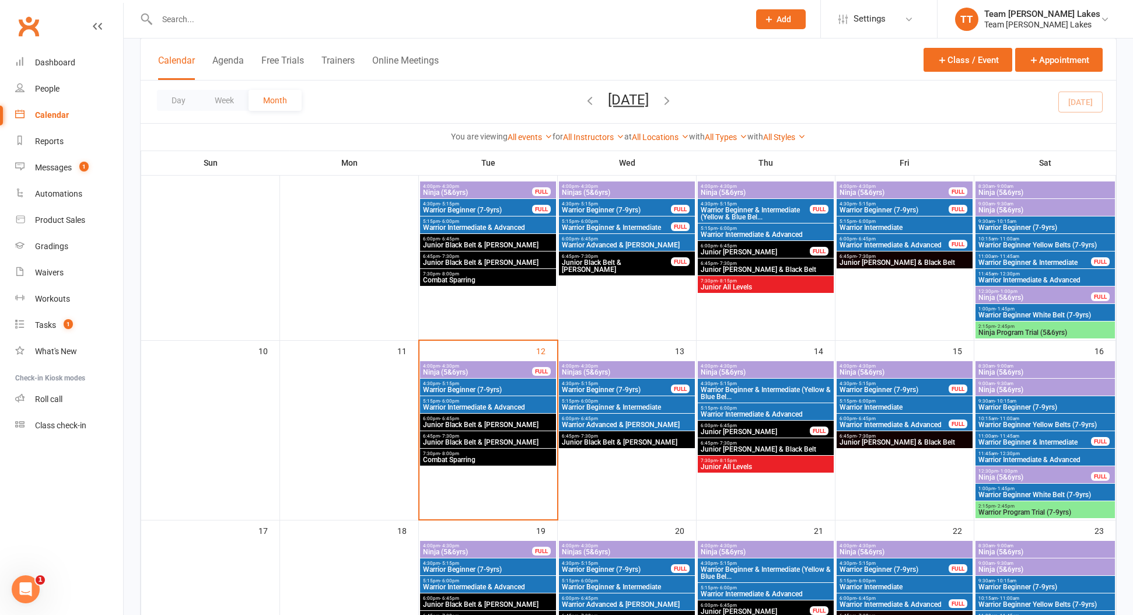
scroll to position [296, 0]
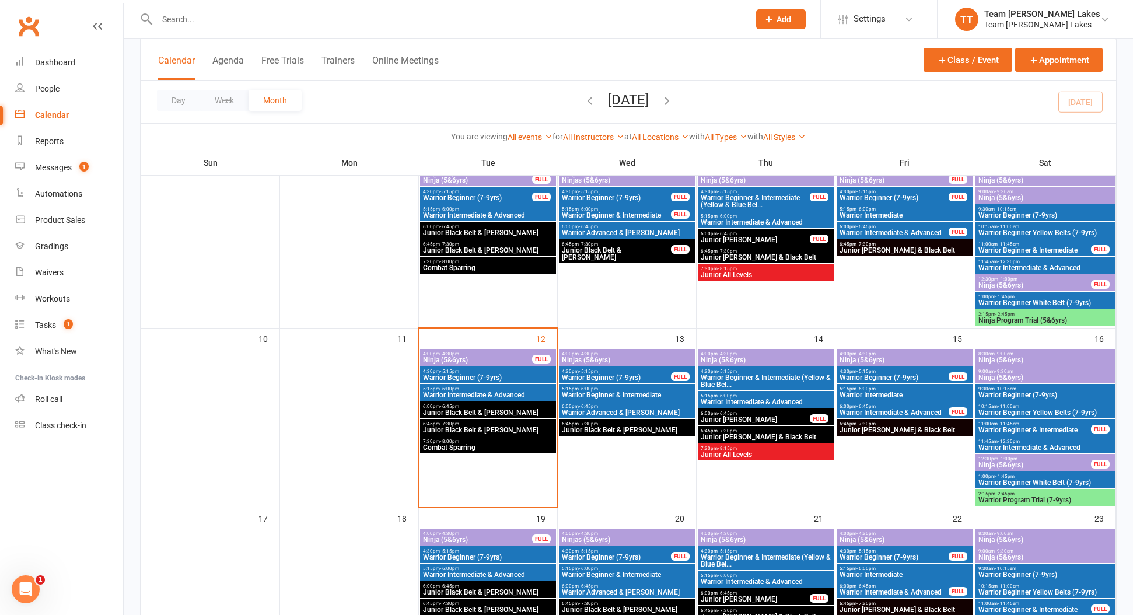
click at [457, 379] on span "Warrior Beginner (7-9yrs)" at bounding box center [487, 377] width 131 height 7
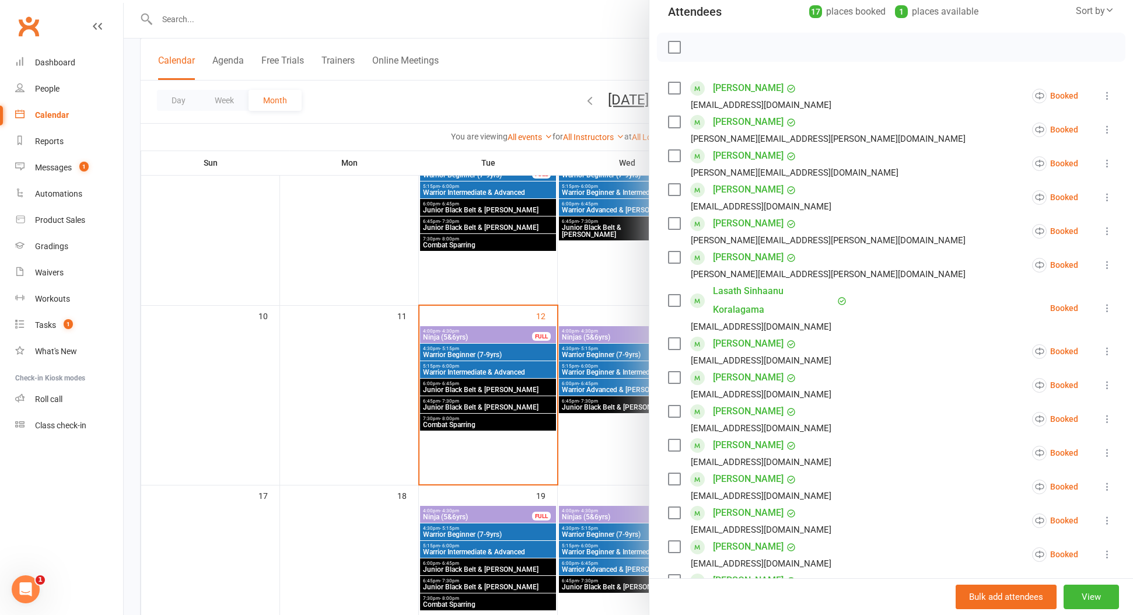
scroll to position [321, 0]
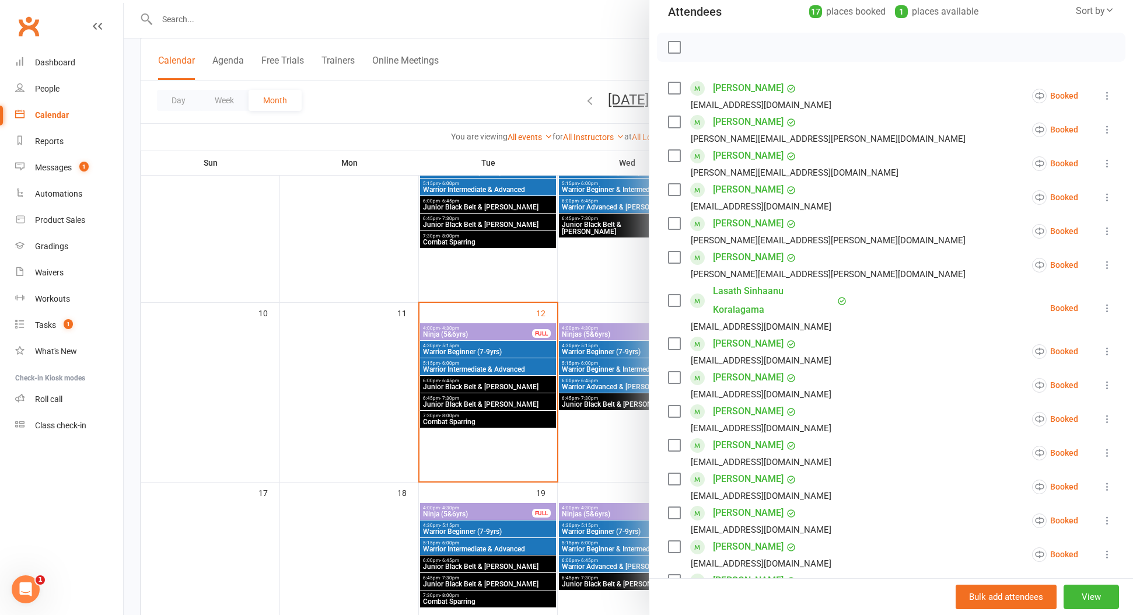
click at [458, 371] on div at bounding box center [628, 307] width 1009 height 615
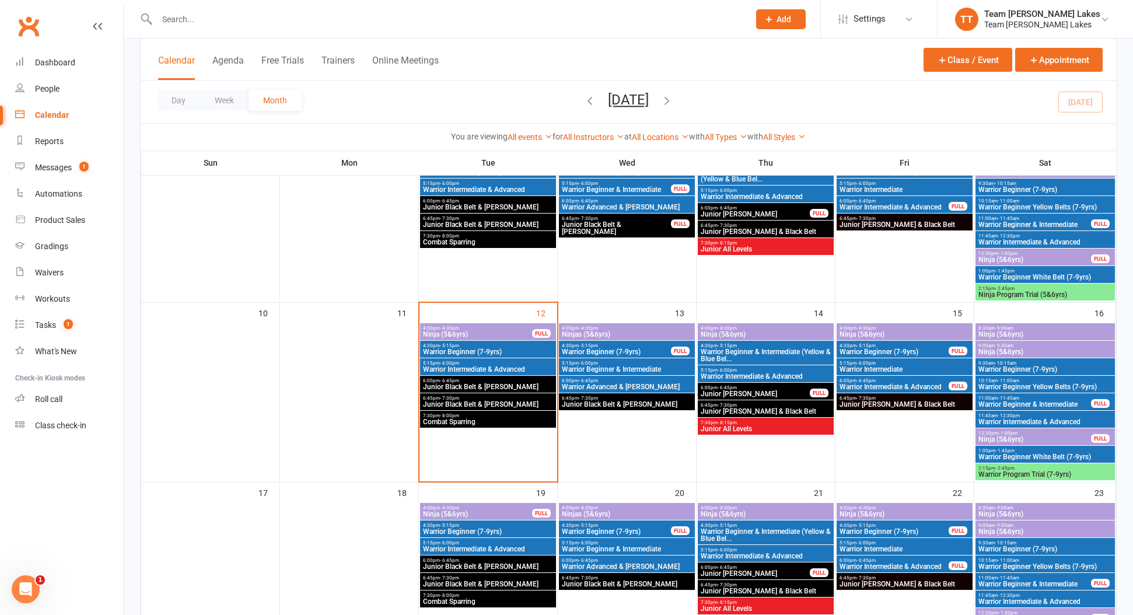
click at [459, 370] on span "Warrior Intermediate & Advanced" at bounding box center [487, 369] width 131 height 7
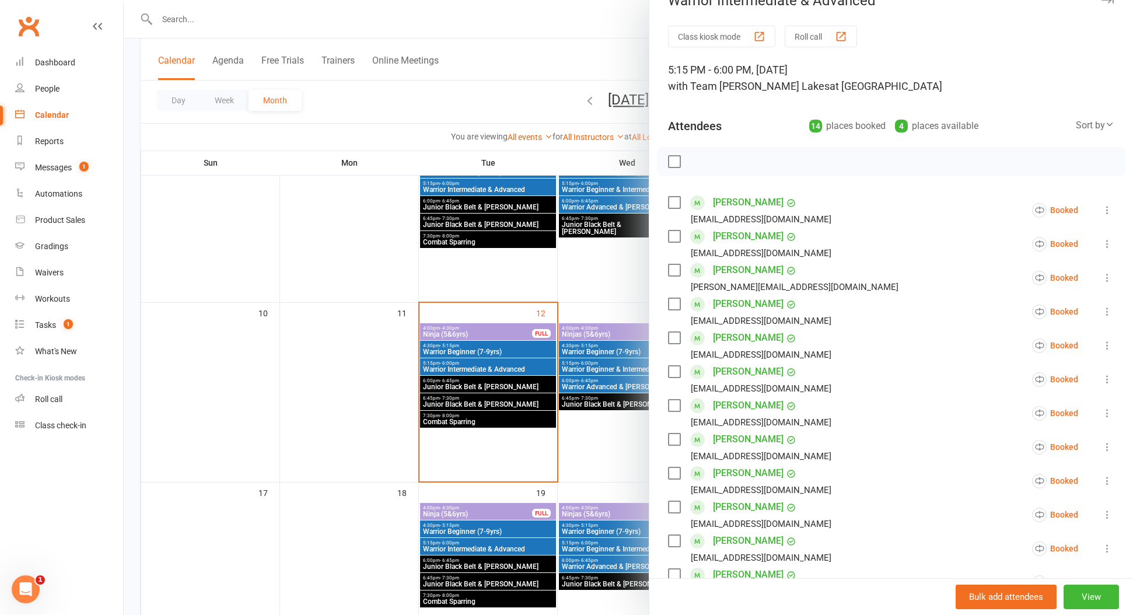
scroll to position [27, 0]
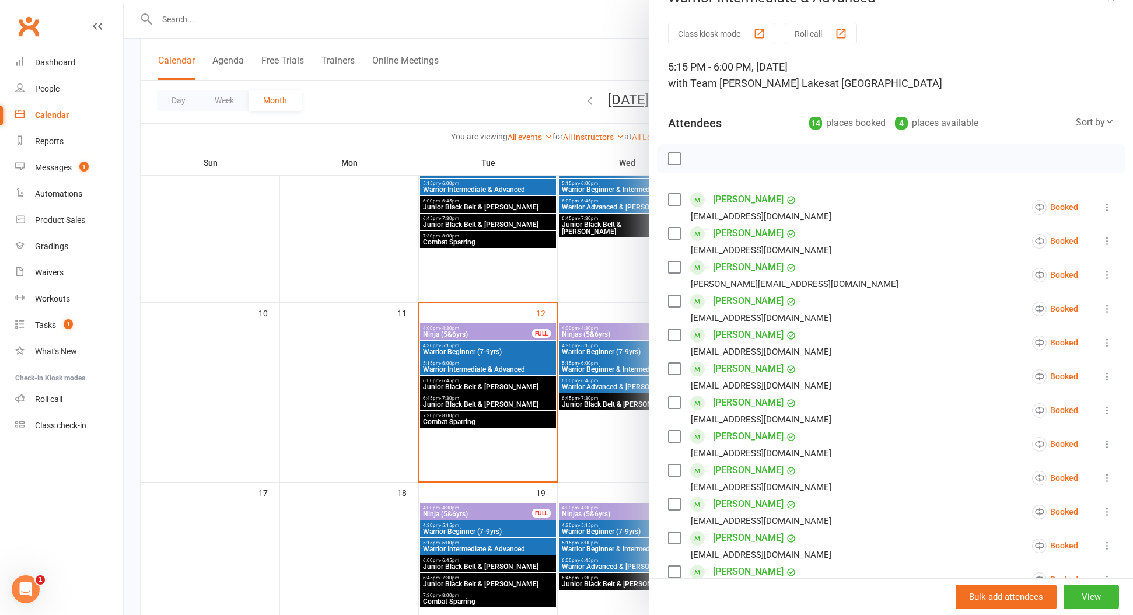
click at [1110, 311] on icon at bounding box center [1107, 309] width 12 height 12
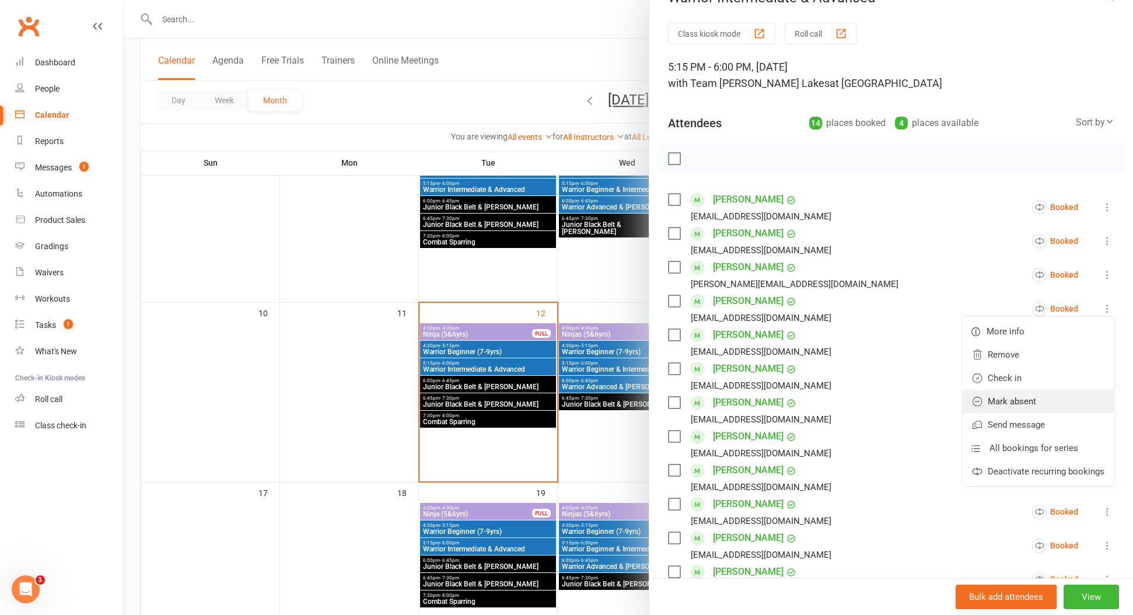
click at [1038, 403] on link "Mark absent" at bounding box center [1038, 401] width 152 height 23
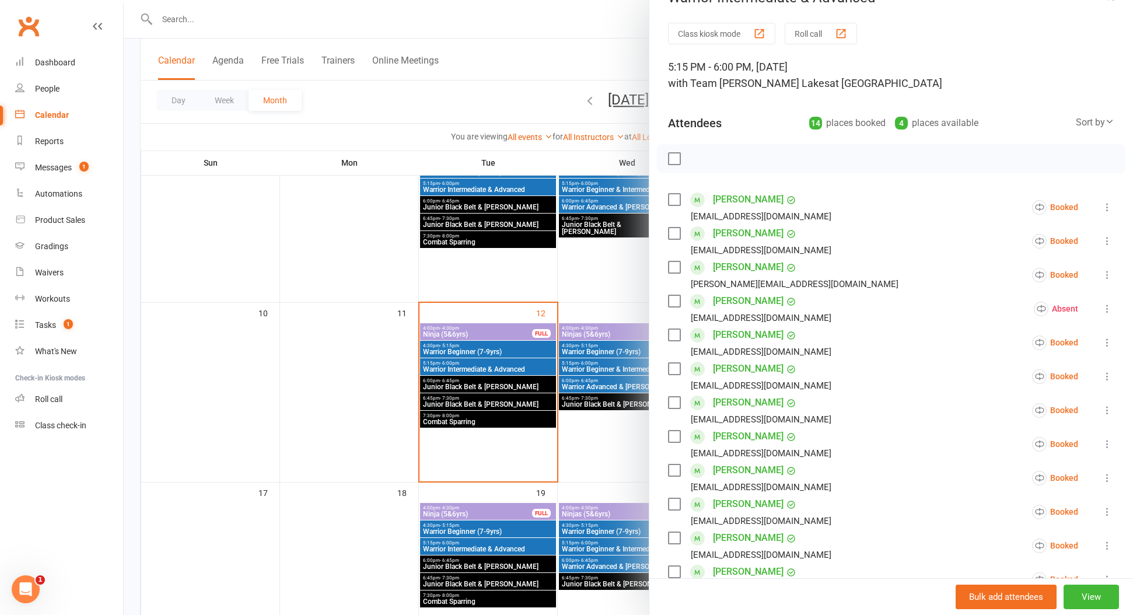
click at [439, 382] on div at bounding box center [628, 307] width 1009 height 615
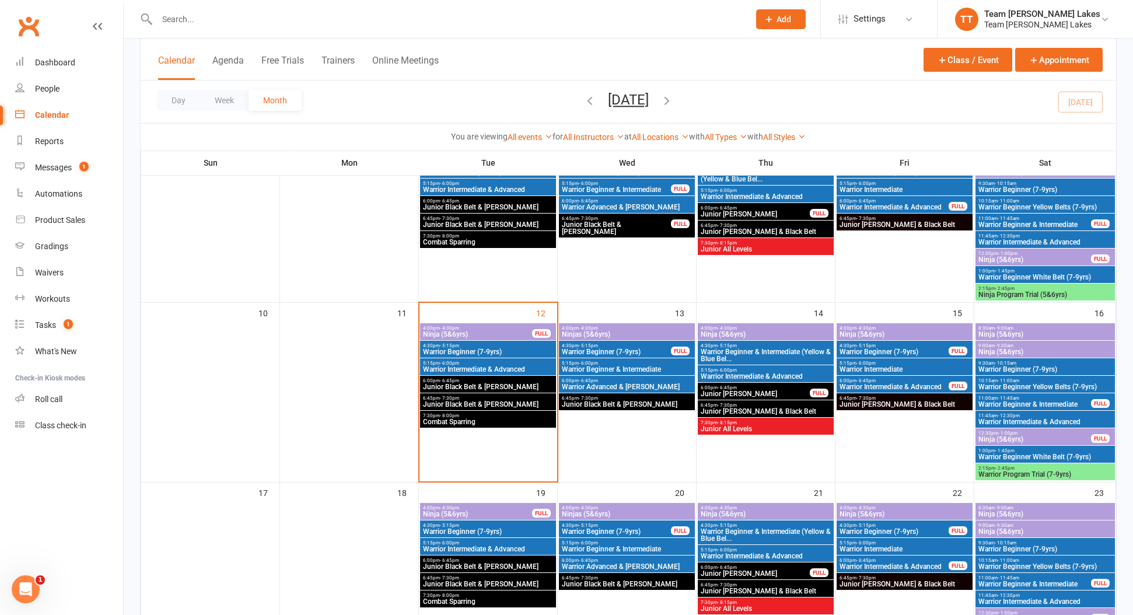
click at [440, 382] on span "- 6:45pm" at bounding box center [449, 380] width 19 height 5
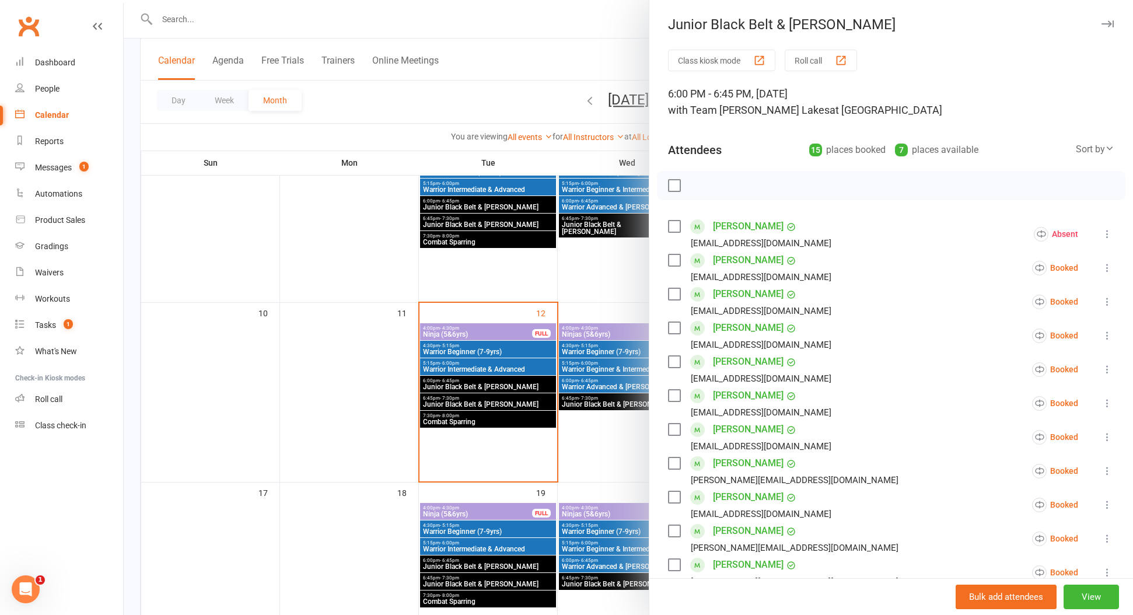
click at [1104, 439] on icon at bounding box center [1107, 437] width 12 height 12
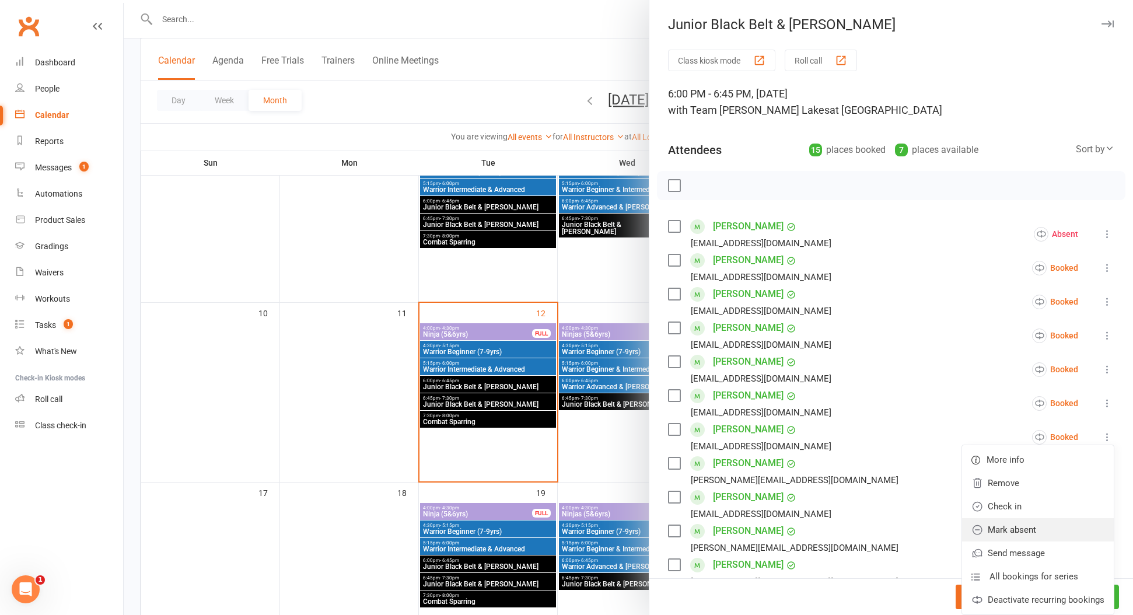
click at [1027, 532] on link "Mark absent" at bounding box center [1038, 529] width 152 height 23
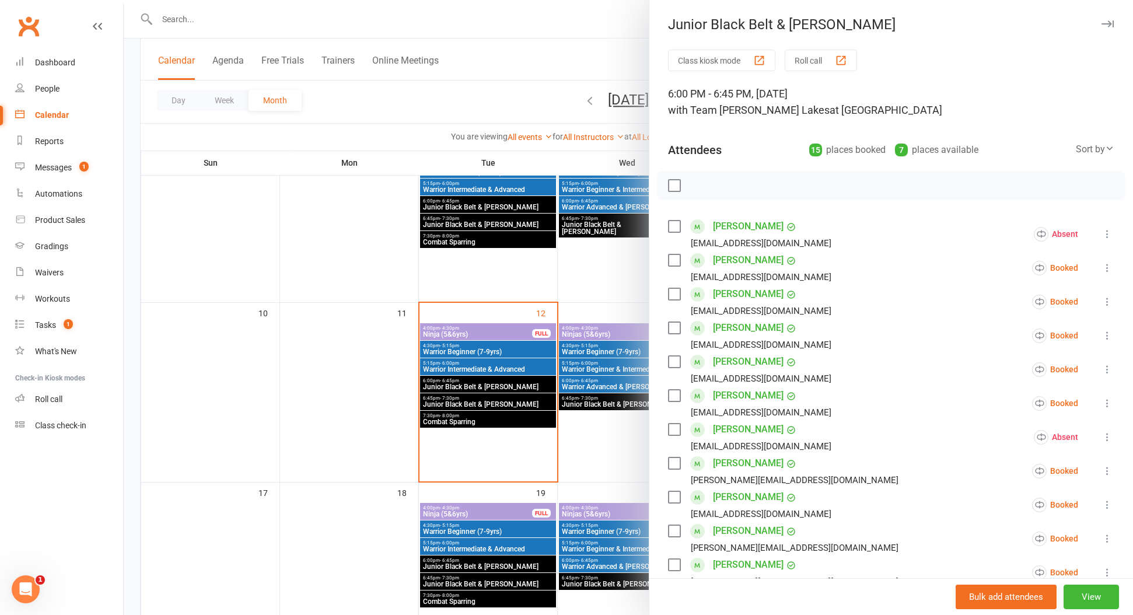
click at [464, 348] on div at bounding box center [628, 307] width 1009 height 615
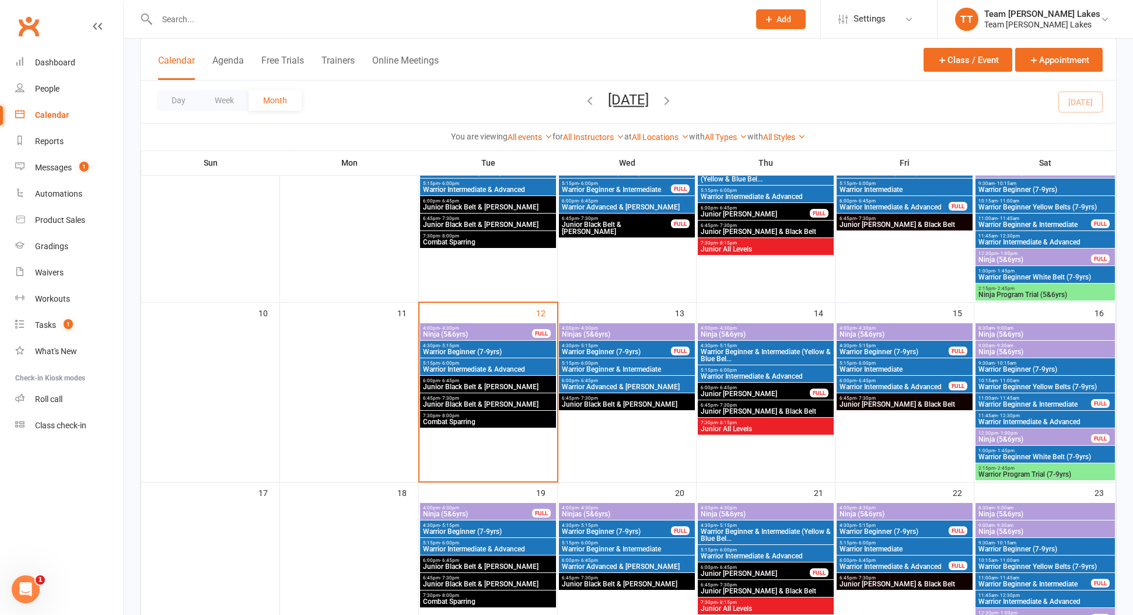
click at [464, 348] on span "Warrior Beginner (7-9yrs)" at bounding box center [487, 351] width 131 height 7
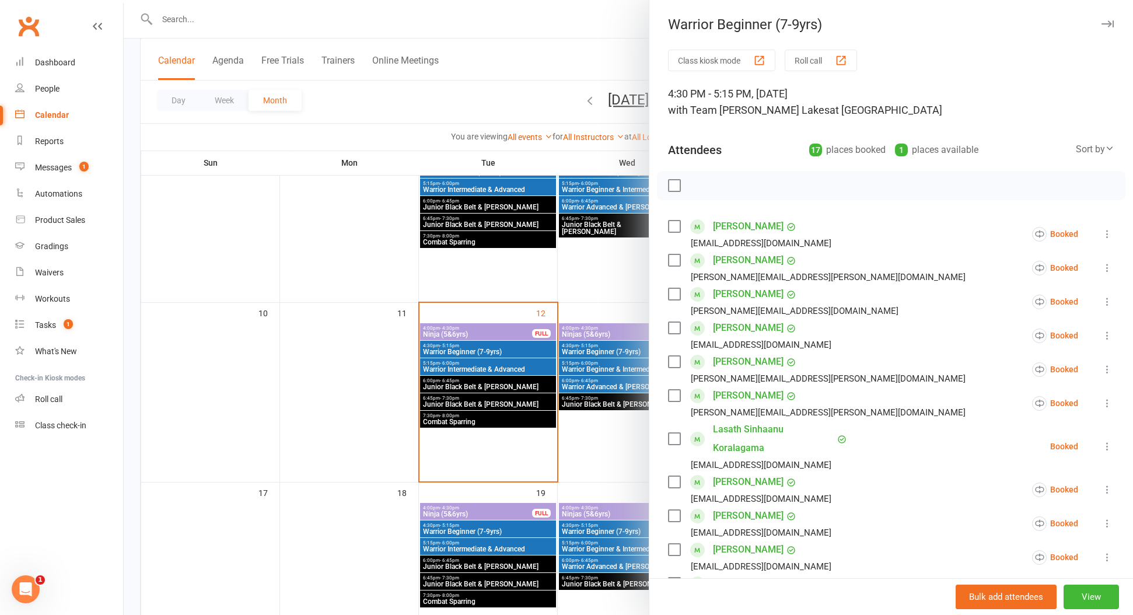
click at [800, 63] on button "Roll call" at bounding box center [821, 61] width 72 height 22
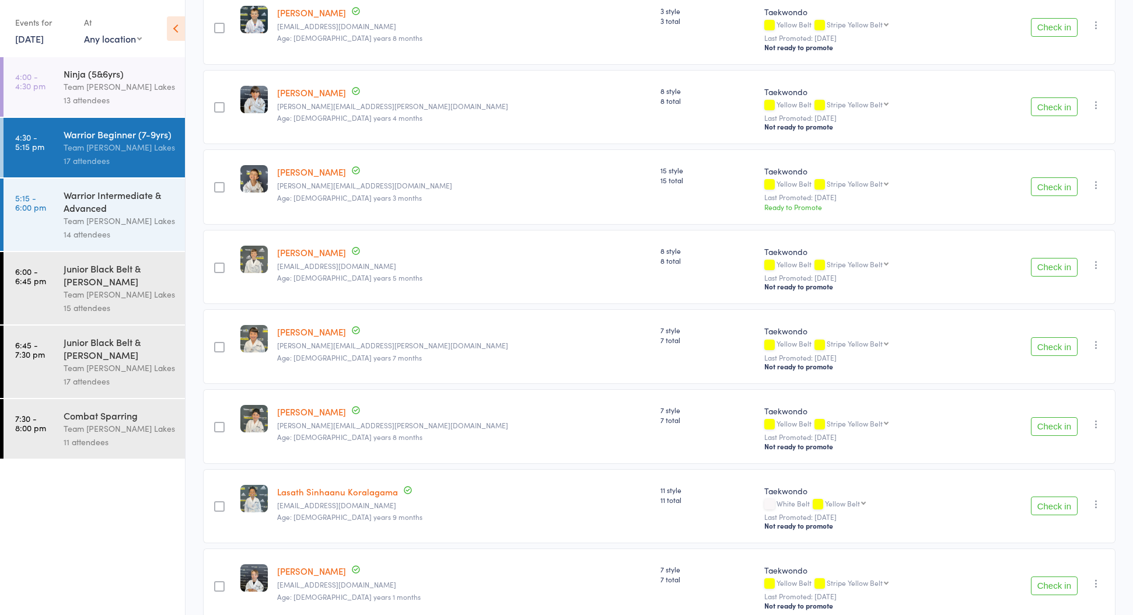
scroll to position [203, 1]
click at [1047, 344] on button "Check in" at bounding box center [1054, 346] width 47 height 19
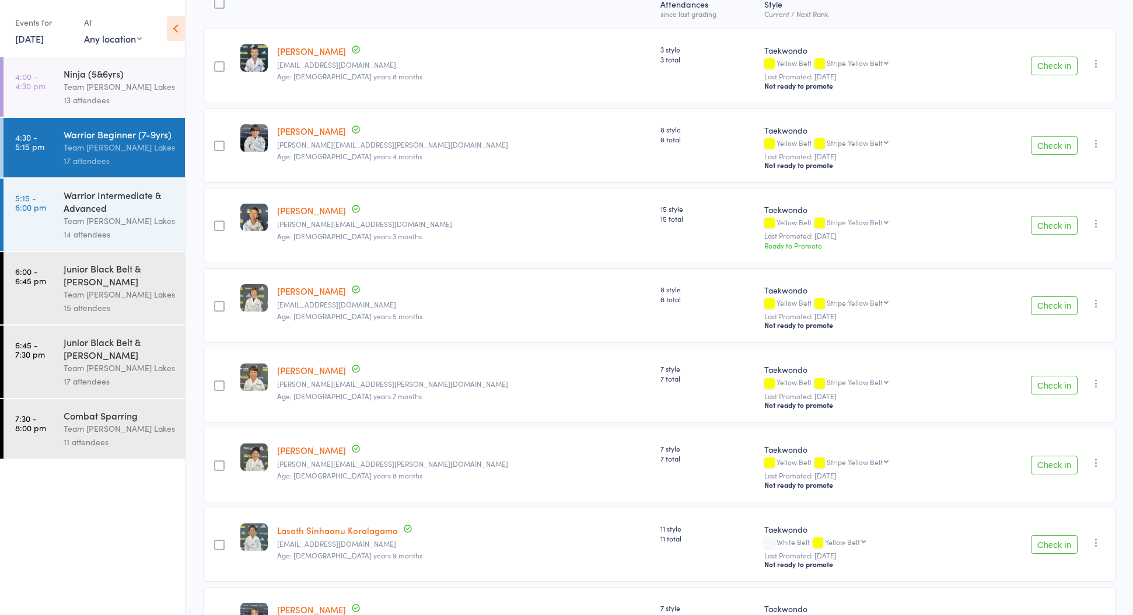
scroll to position [163, 0]
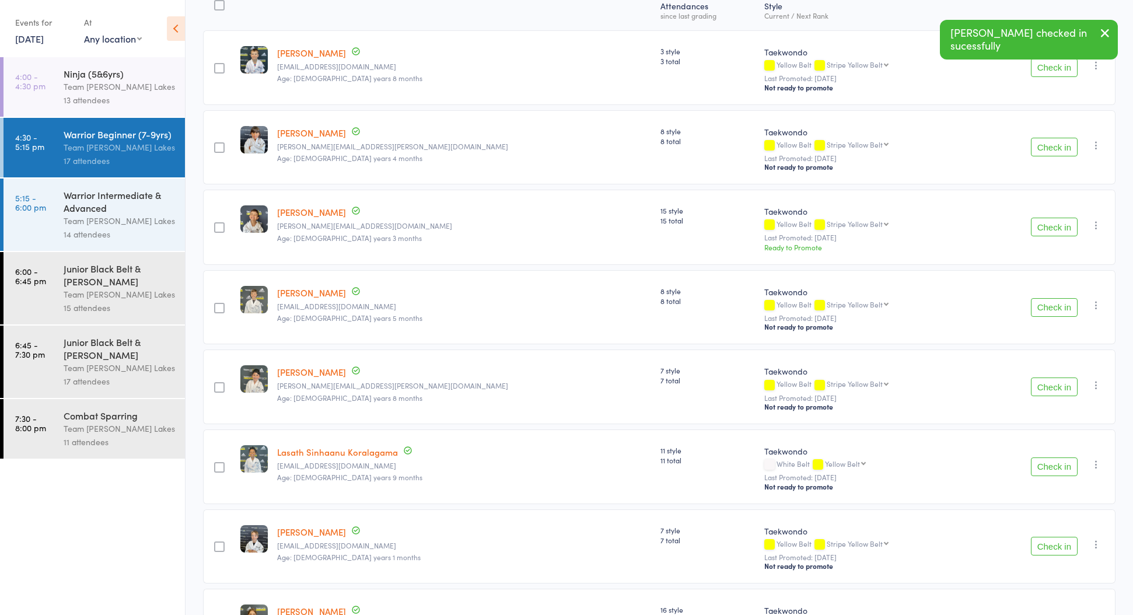
click at [1054, 390] on button "Check in" at bounding box center [1054, 386] width 47 height 19
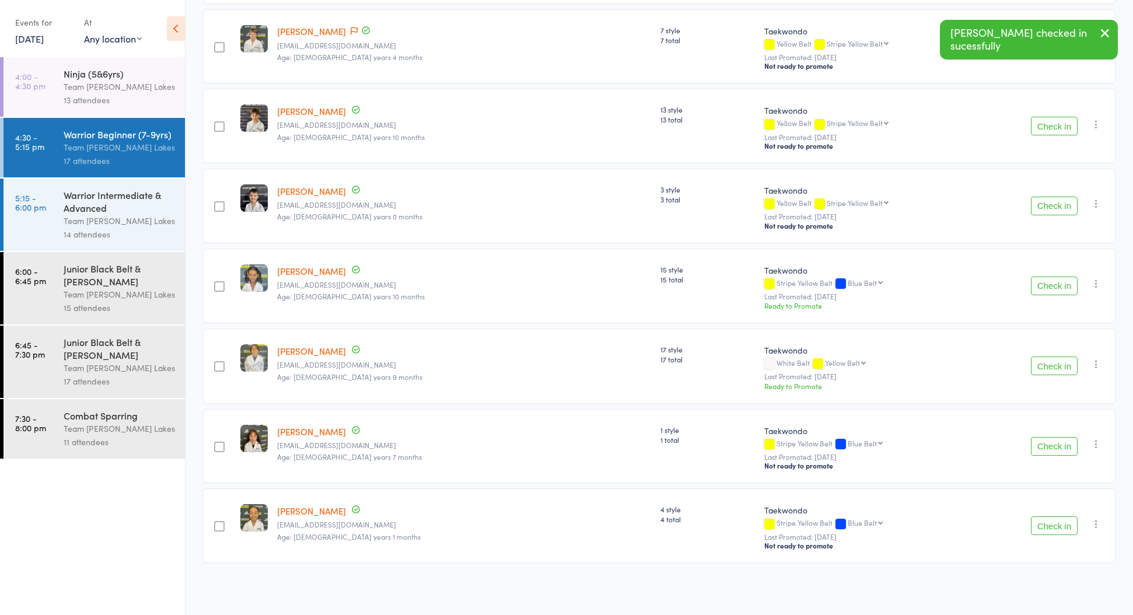
scroll to position [826, 0]
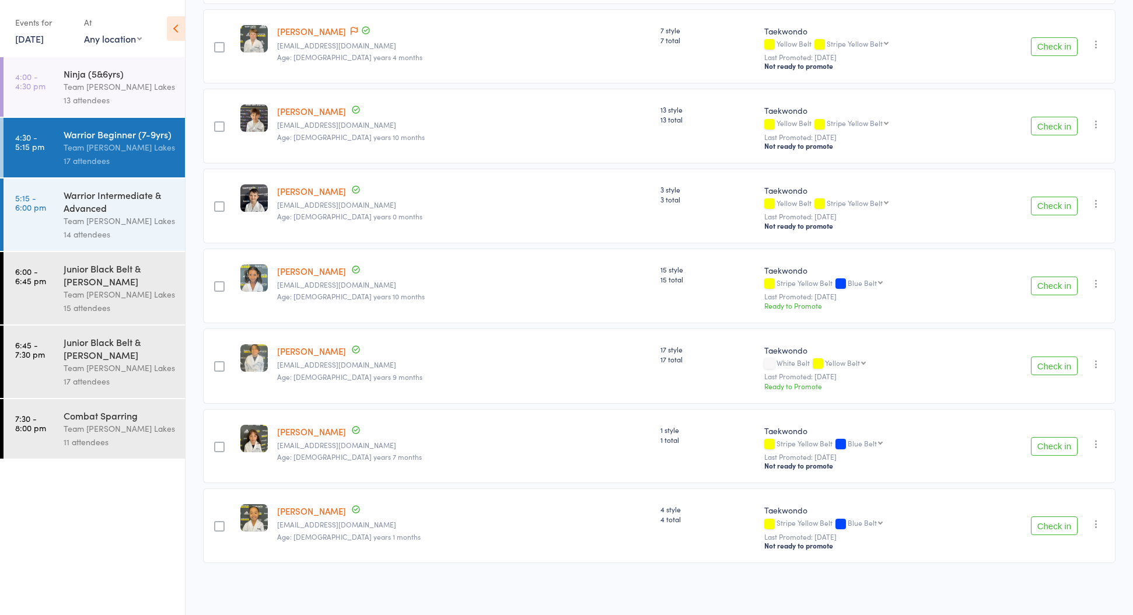
click at [1065, 530] on button "Check in" at bounding box center [1054, 525] width 47 height 19
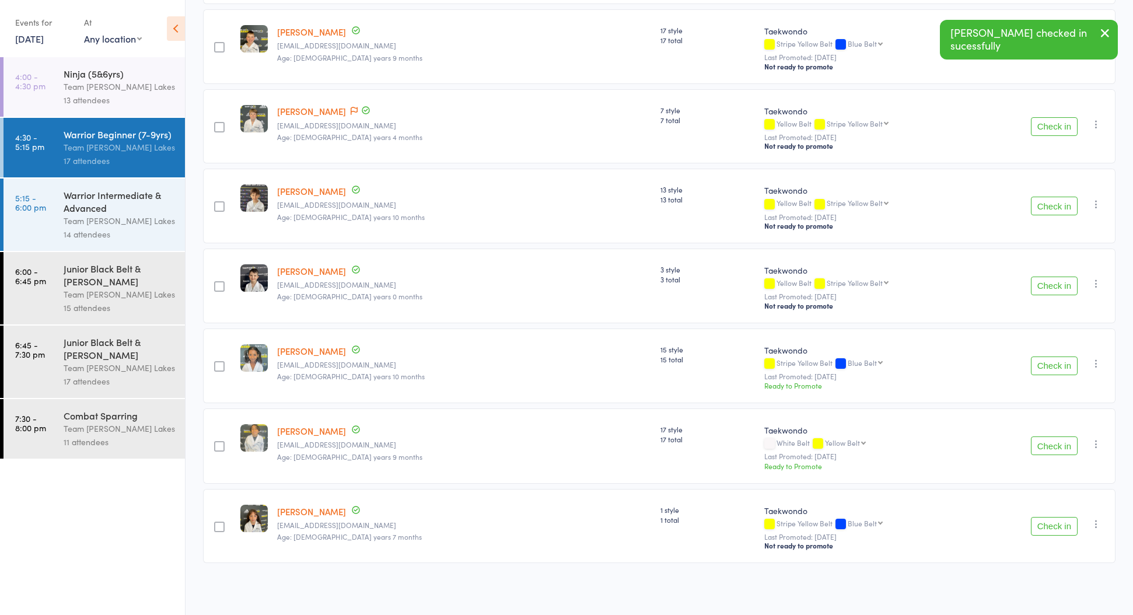
scroll to position [746, 0]
